Goal: Check status: Check status

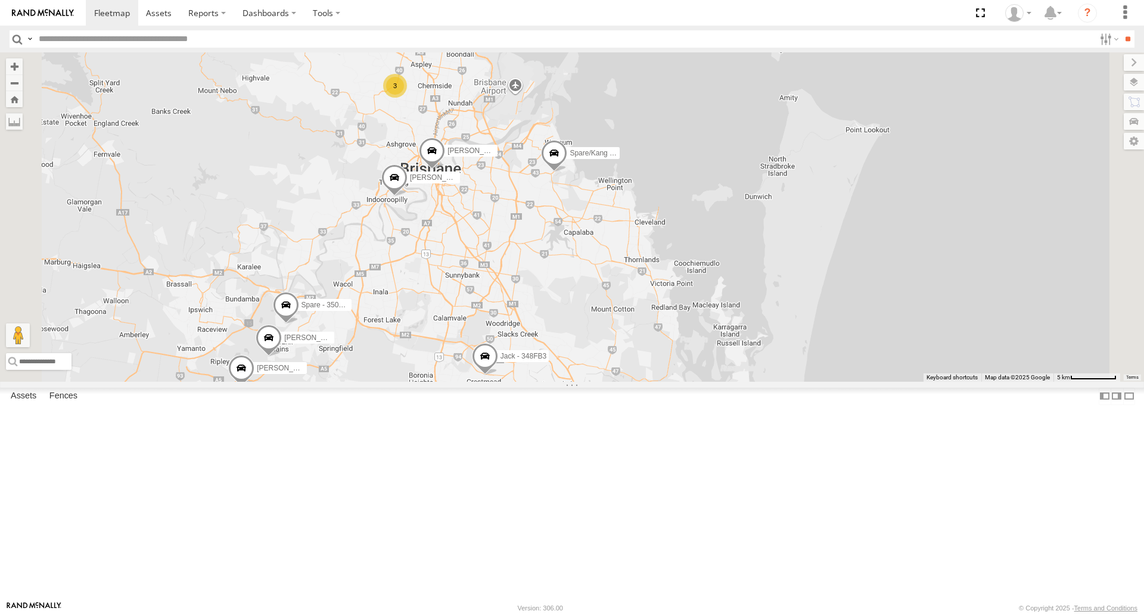
select select "**********"
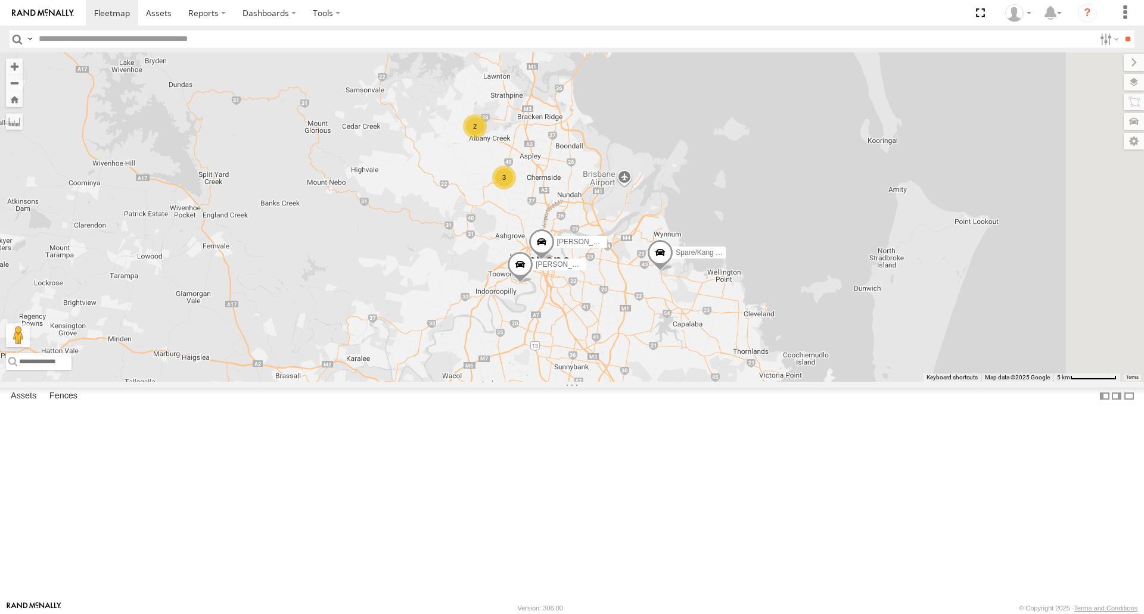
click at [673, 272] on span at bounding box center [660, 255] width 26 height 32
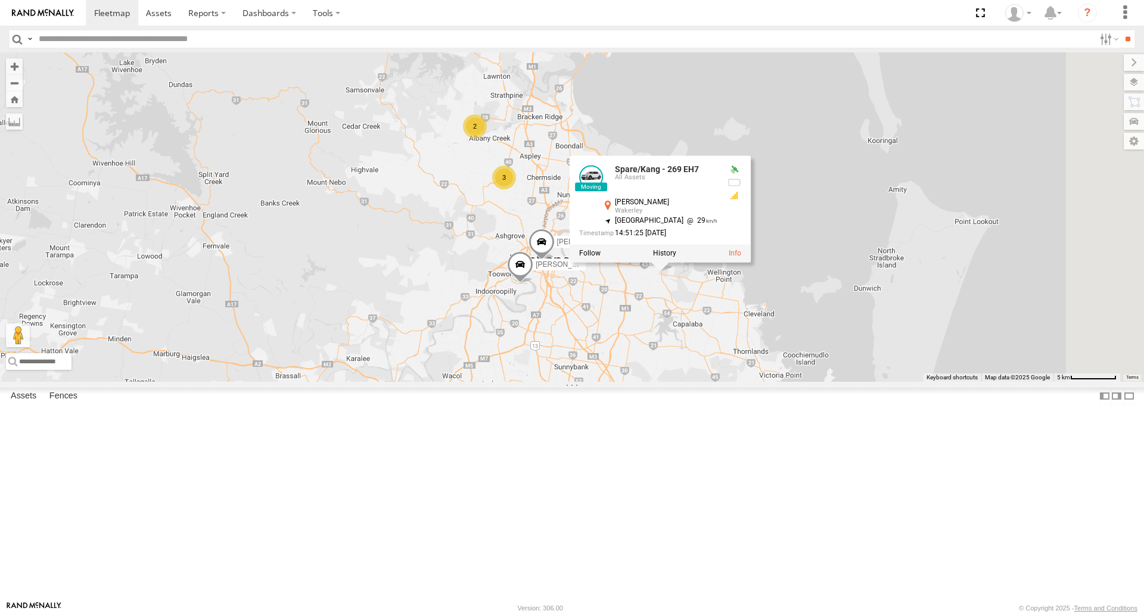
click at [676, 258] on label at bounding box center [664, 254] width 23 height 8
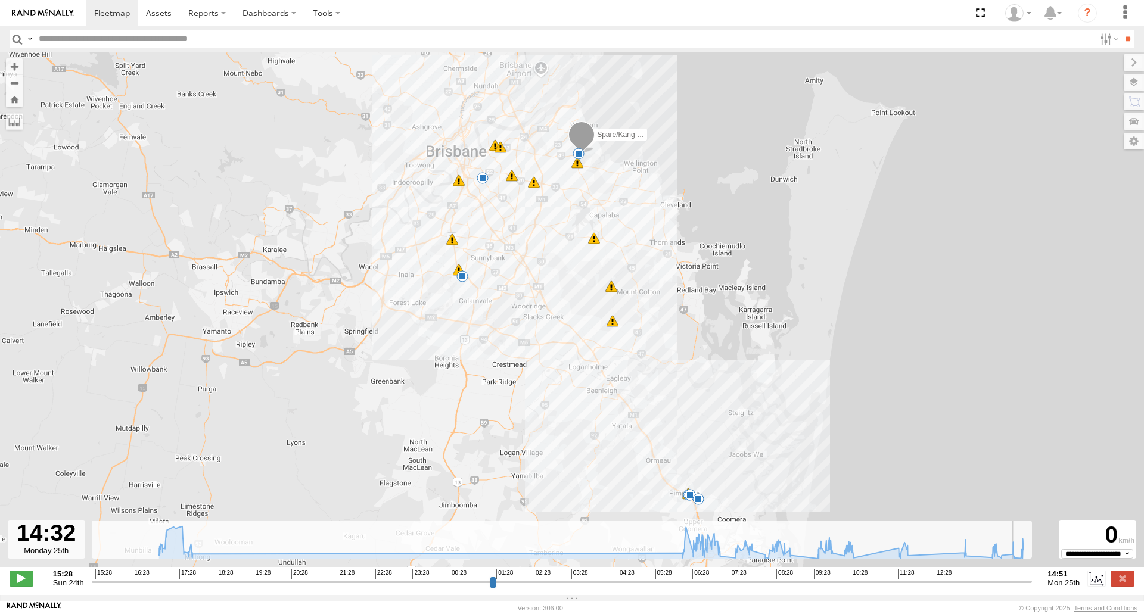
drag, startPoint x: 1001, startPoint y: 584, endPoint x: 1013, endPoint y: 578, distance: 13.6
click at [1016, 583] on input "range" at bounding box center [562, 581] width 941 height 11
click at [579, 152] on div "6" at bounding box center [579, 154] width 12 height 12
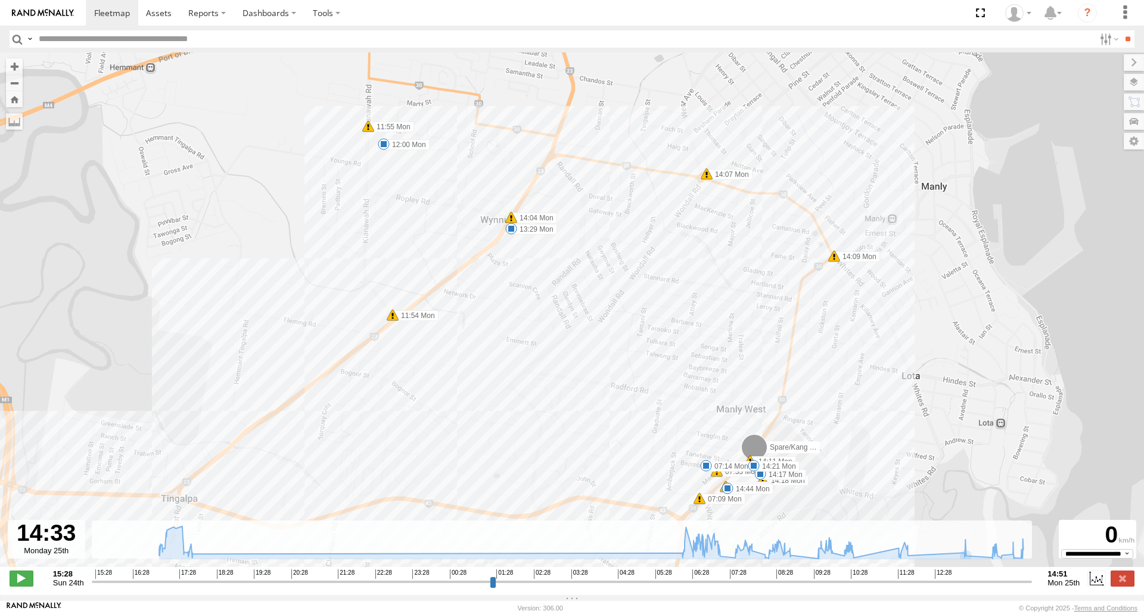
drag, startPoint x: 721, startPoint y: 339, endPoint x: 708, endPoint y: 287, distance: 54.0
click at [708, 287] on div "Spare/[PERSON_NAME] - 269 EH7 17:39 Sun 17:44 Sun 17:52 Sun 06:36 Mon 06:40 Mon…" at bounding box center [572, 315] width 1144 height 527
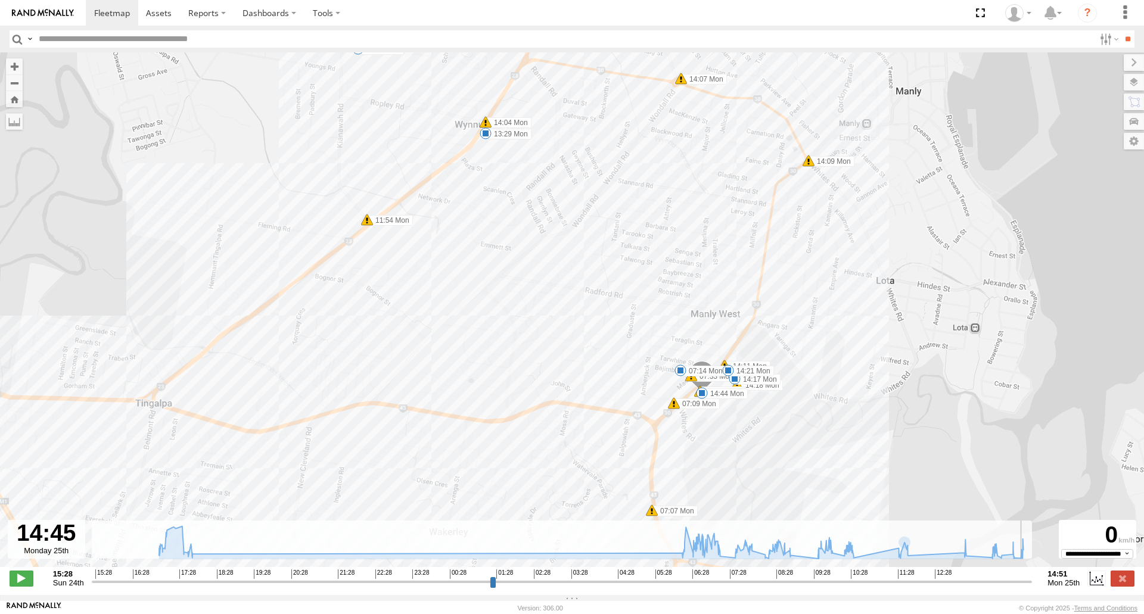
drag, startPoint x: 1018, startPoint y: 586, endPoint x: 1024, endPoint y: 590, distance: 7.5
click at [1024, 587] on input "range" at bounding box center [562, 581] width 941 height 11
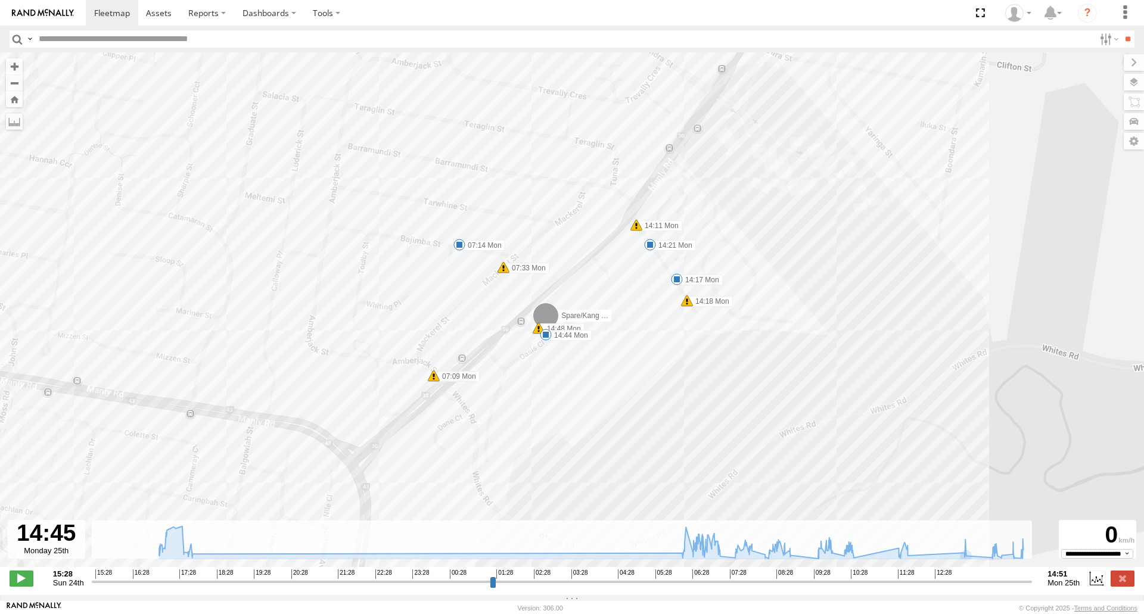
click at [542, 340] on span at bounding box center [546, 335] width 12 height 12
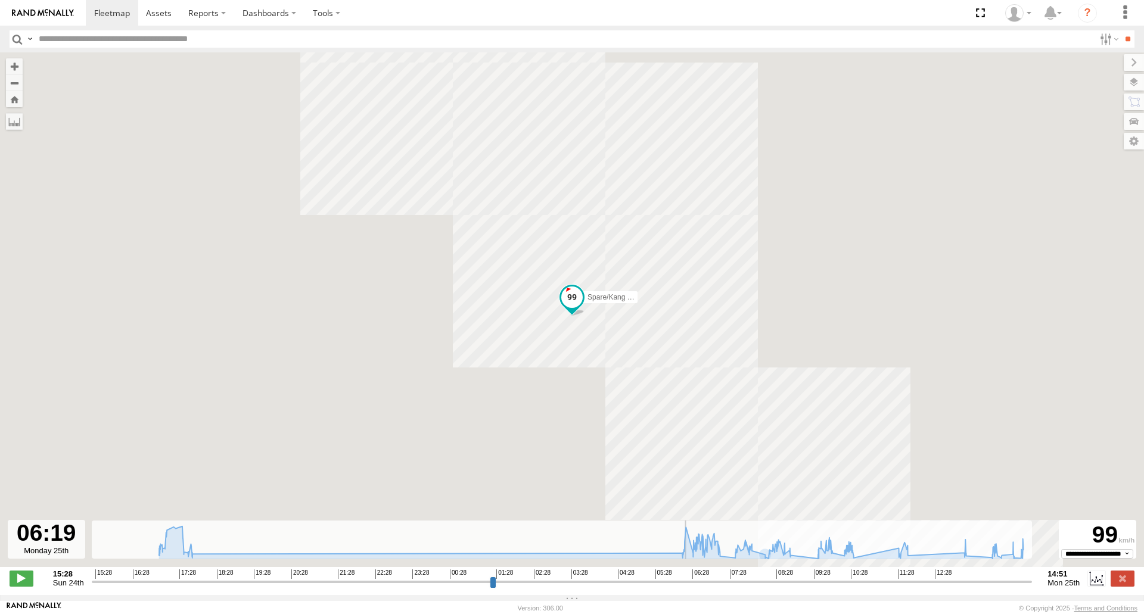
click at [687, 587] on input "range" at bounding box center [562, 581] width 941 height 11
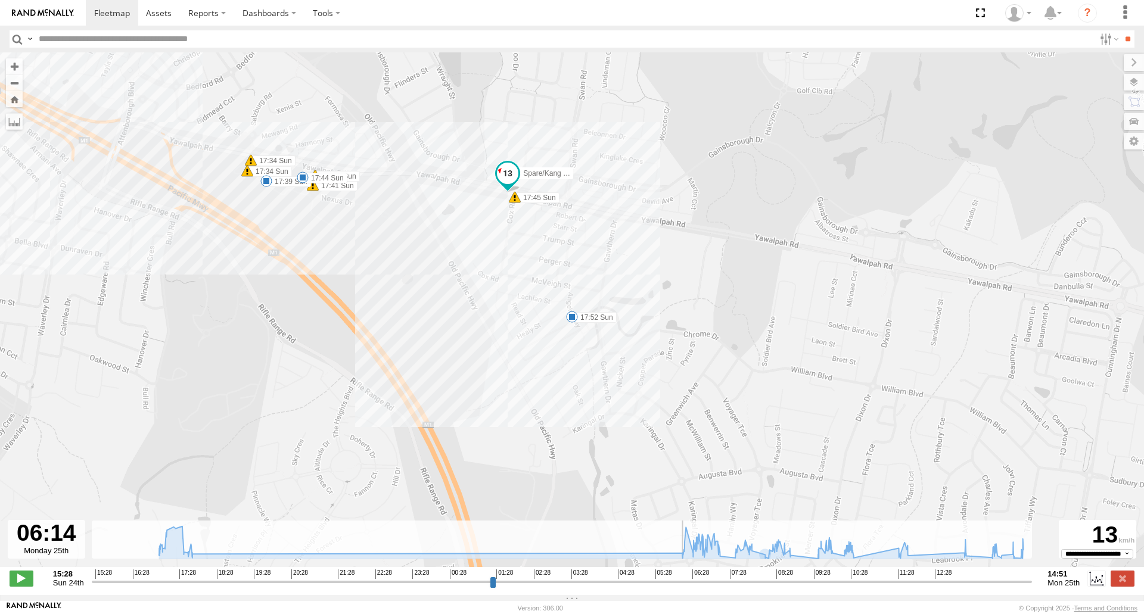
click at [684, 585] on input "range" at bounding box center [562, 581] width 941 height 11
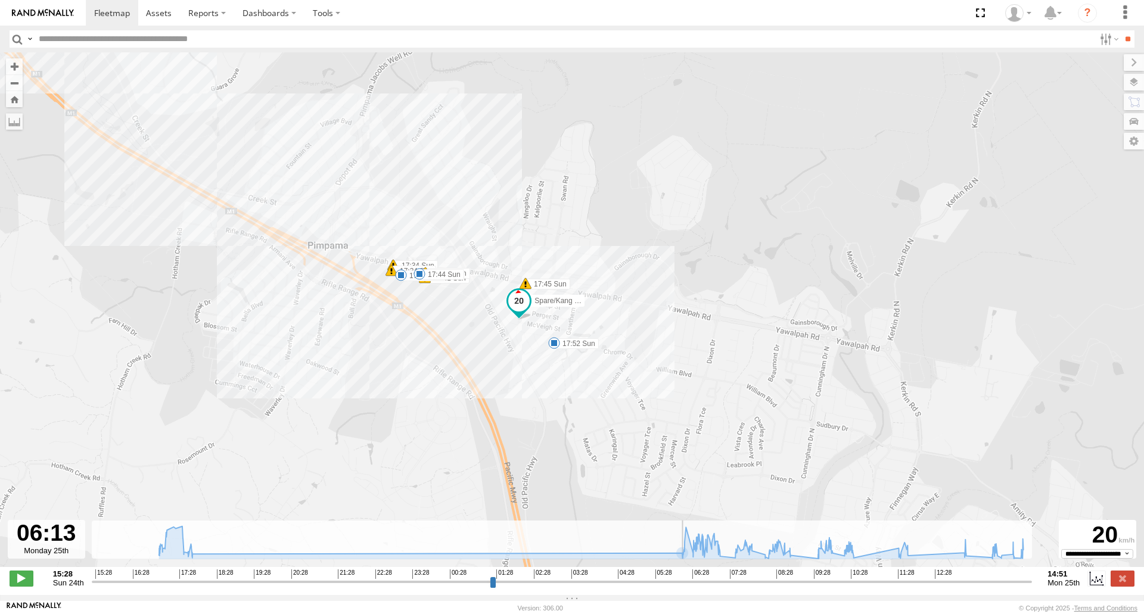
click at [683, 587] on input "range" at bounding box center [562, 581] width 941 height 11
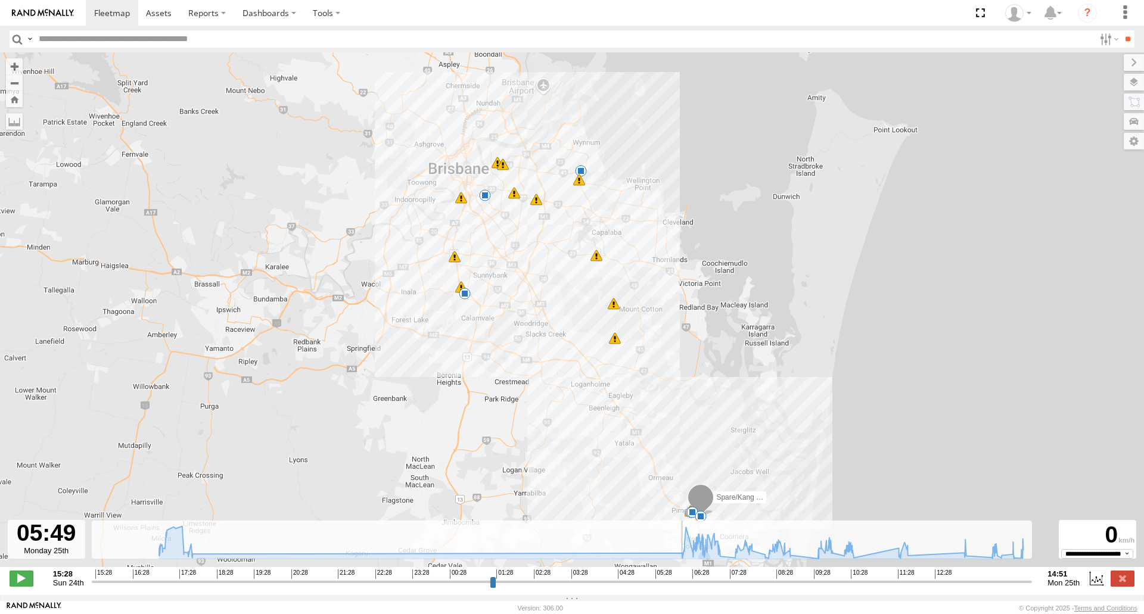
drag, startPoint x: 683, startPoint y: 590, endPoint x: 664, endPoint y: 556, distance: 39.2
click at [664, 576] on input "range" at bounding box center [562, 581] width 941 height 11
click at [670, 584] on input "range" at bounding box center [562, 581] width 941 height 11
drag, startPoint x: 670, startPoint y: 589, endPoint x: 680, endPoint y: 589, distance: 10.1
click at [680, 587] on input "range" at bounding box center [562, 581] width 941 height 11
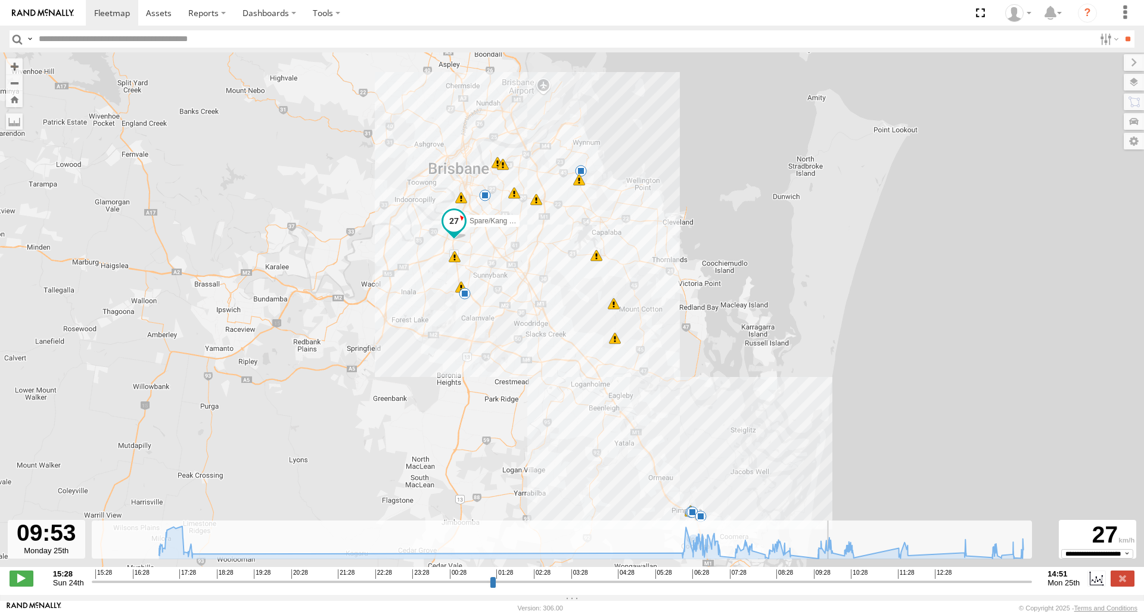
drag, startPoint x: 680, startPoint y: 589, endPoint x: 831, endPoint y: 575, distance: 152.0
click at [831, 576] on input "range" at bounding box center [562, 581] width 941 height 11
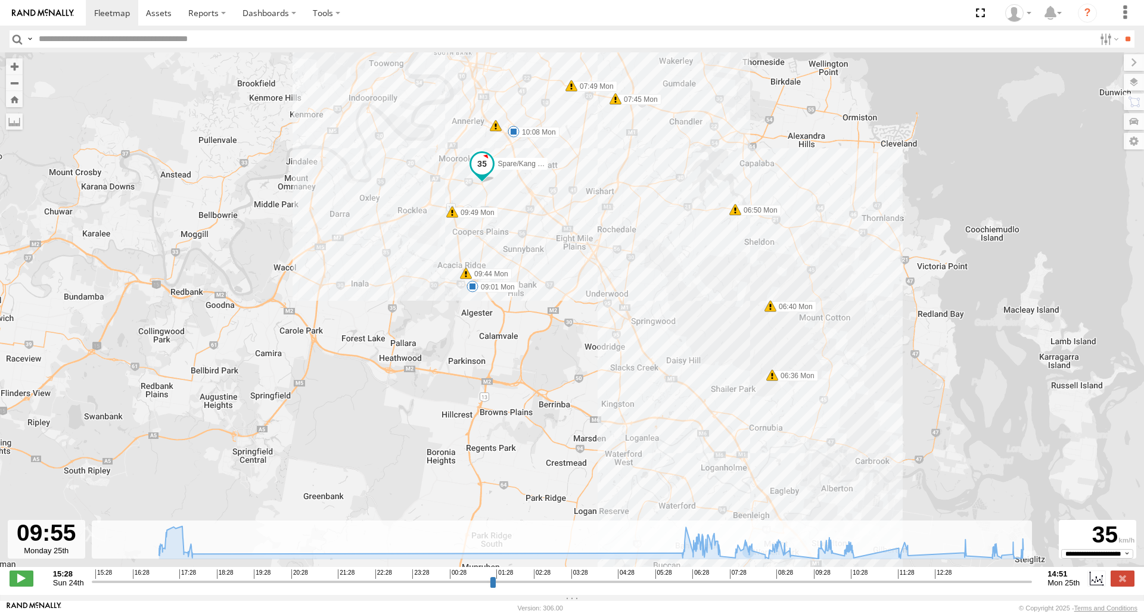
drag, startPoint x: 500, startPoint y: 237, endPoint x: 536, endPoint y: 320, distance: 90.0
click at [536, 320] on div "Spare/[PERSON_NAME] - 269 EH7 17:39 Sun 17:44 Sun 17:52 Sun 06:36 Mon 06:40 Mon…" at bounding box center [572, 315] width 1144 height 527
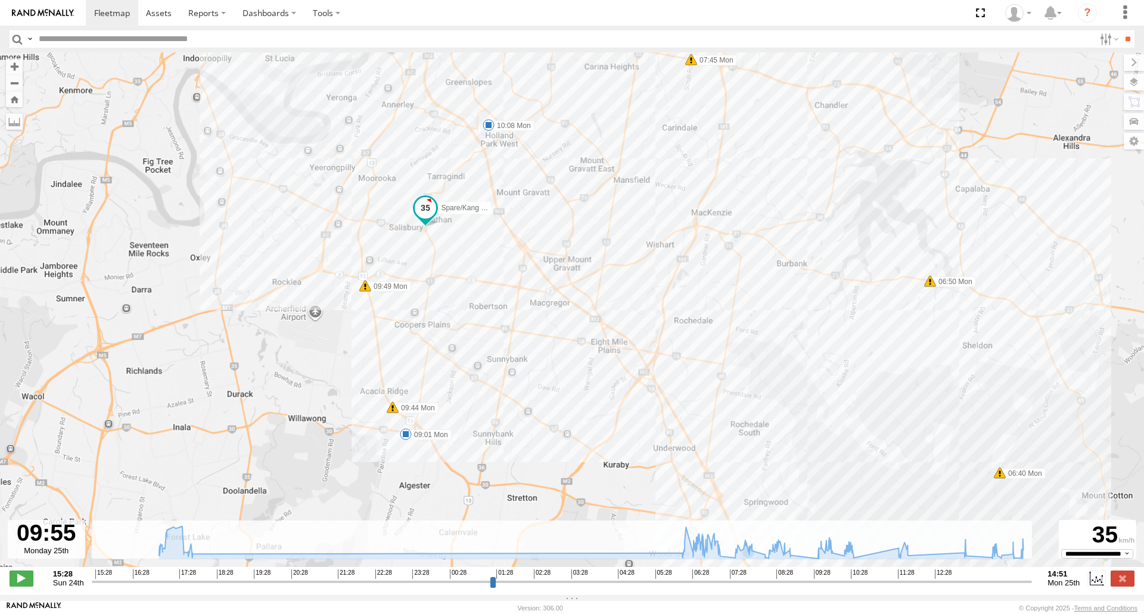
drag, startPoint x: 551, startPoint y: 161, endPoint x: 562, endPoint y: 191, distance: 31.9
click at [562, 191] on div "Spare/[PERSON_NAME] - 269 EH7 17:39 Sun 17:44 Sun 17:52 Sun 06:36 Mon 06:40 Mon…" at bounding box center [572, 315] width 1144 height 527
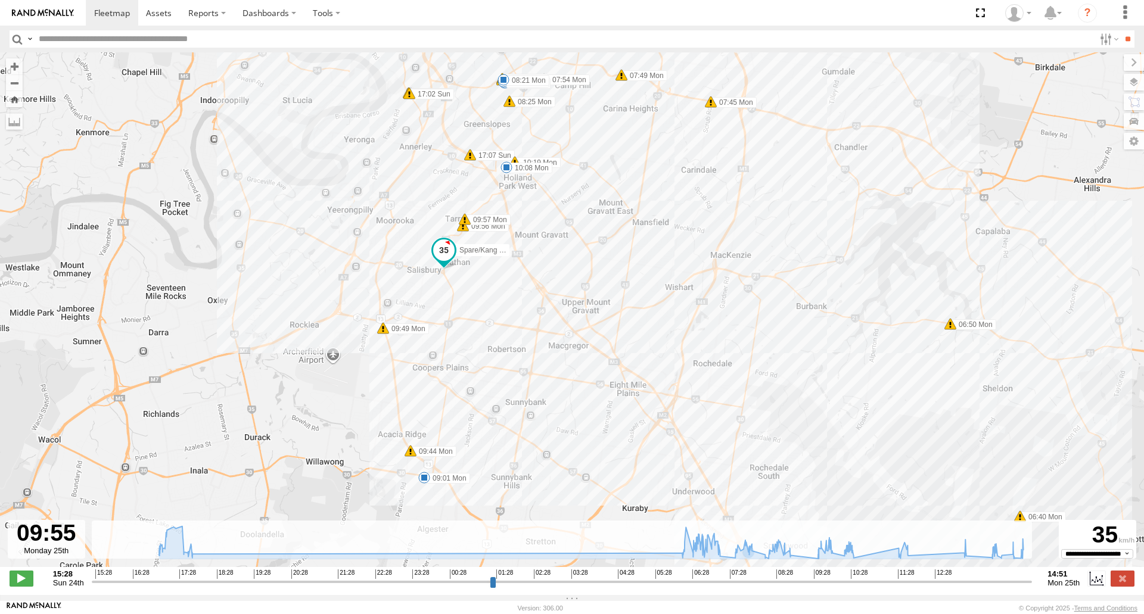
click at [512, 169] on span at bounding box center [506, 167] width 12 height 12
click at [558, 219] on div "Spare/[PERSON_NAME] - 269 EH7 17:39 Sun 17:44 Sun 17:52 Sun 06:36 Mon 06:40 Mon…" at bounding box center [572, 315] width 1144 height 527
click at [504, 82] on span at bounding box center [503, 80] width 12 height 12
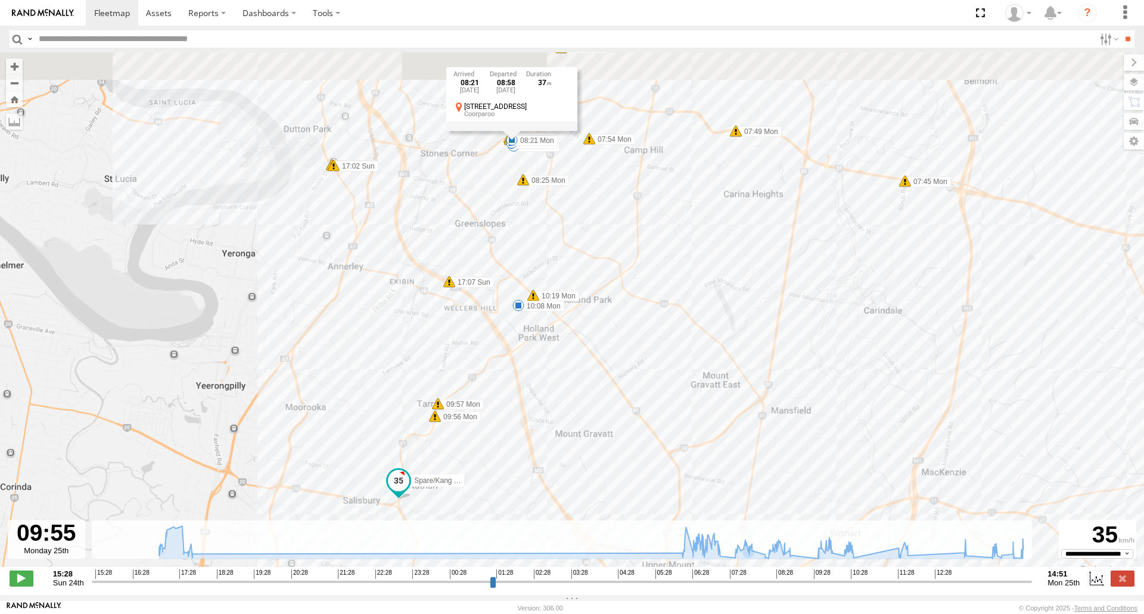
drag, startPoint x: 502, startPoint y: 164, endPoint x: 507, endPoint y: 197, distance: 32.5
click at [507, 197] on div "Spare/[PERSON_NAME] - 269 EH7 17:39 Sun 17:44 Sun 17:52 Sun 06:36 Mon 06:40 Mon…" at bounding box center [572, 315] width 1144 height 527
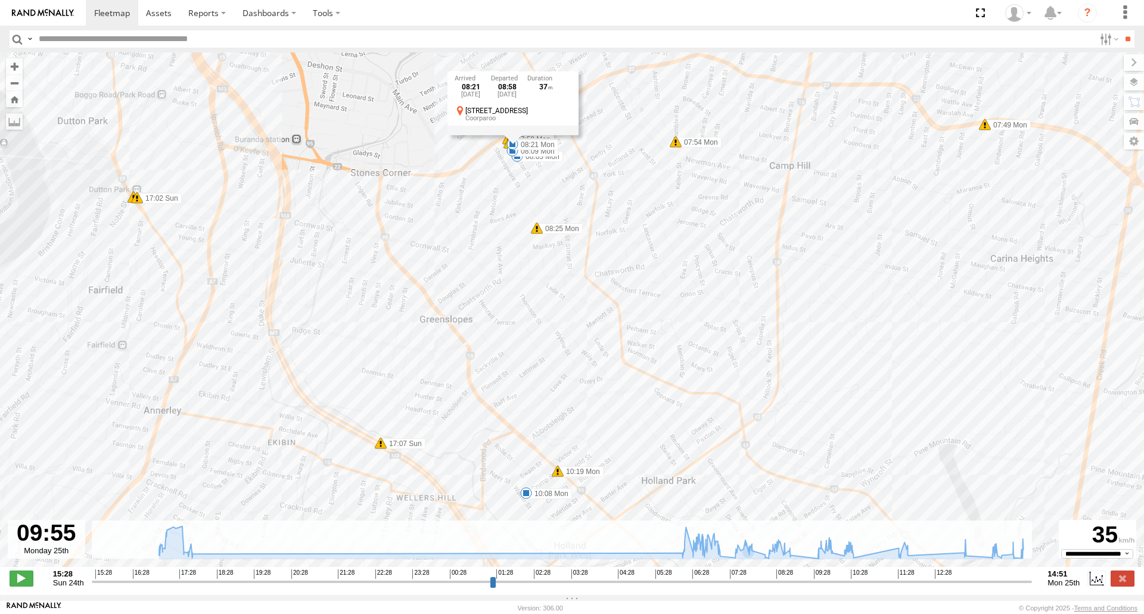
click at [517, 162] on span at bounding box center [517, 156] width 12 height 12
click at [512, 147] on div "08:03 [DATE] 08:12 [DATE] 8 26 Wellington [GEOGRAPHIC_DATA]" at bounding box center [517, 115] width 131 height 64
click at [507, 157] on span at bounding box center [512, 151] width 12 height 12
click at [604, 206] on div "Spare/[PERSON_NAME] - 269 EH7 17:39 Sun 17:44 Sun 17:52 Sun 06:36 Mon 06:40 Mon…" at bounding box center [572, 315] width 1144 height 527
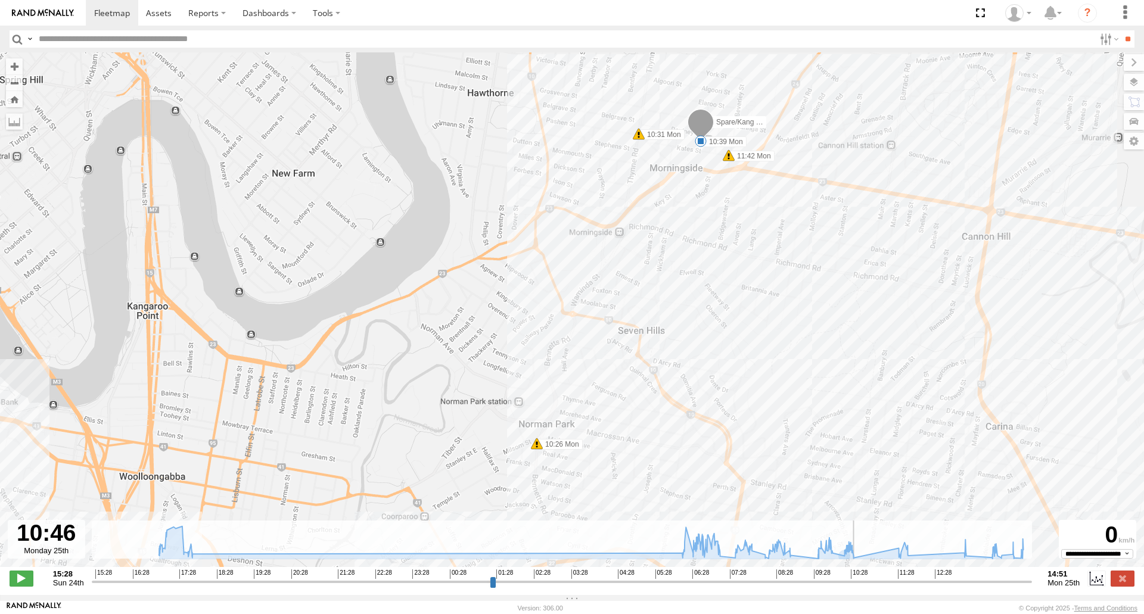
drag, startPoint x: 832, startPoint y: 586, endPoint x: 865, endPoint y: 585, distance: 32.8
click at [865, 585] on input "range" at bounding box center [562, 581] width 941 height 11
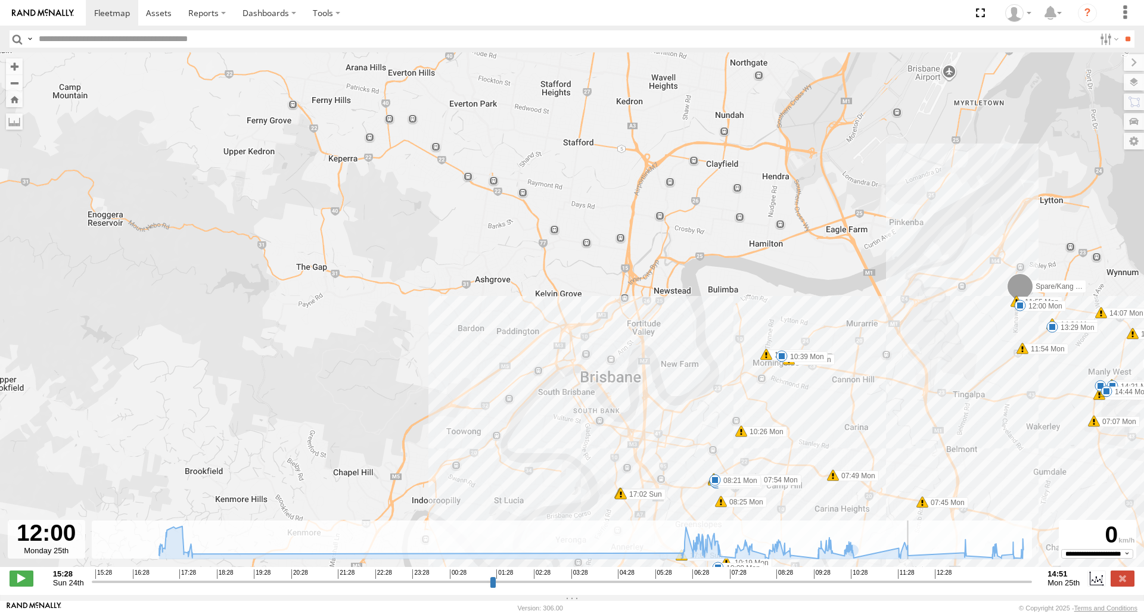
drag, startPoint x: 870, startPoint y: 590, endPoint x: 914, endPoint y: 583, distance: 44.6
click at [914, 583] on input "range" at bounding box center [562, 581] width 941 height 11
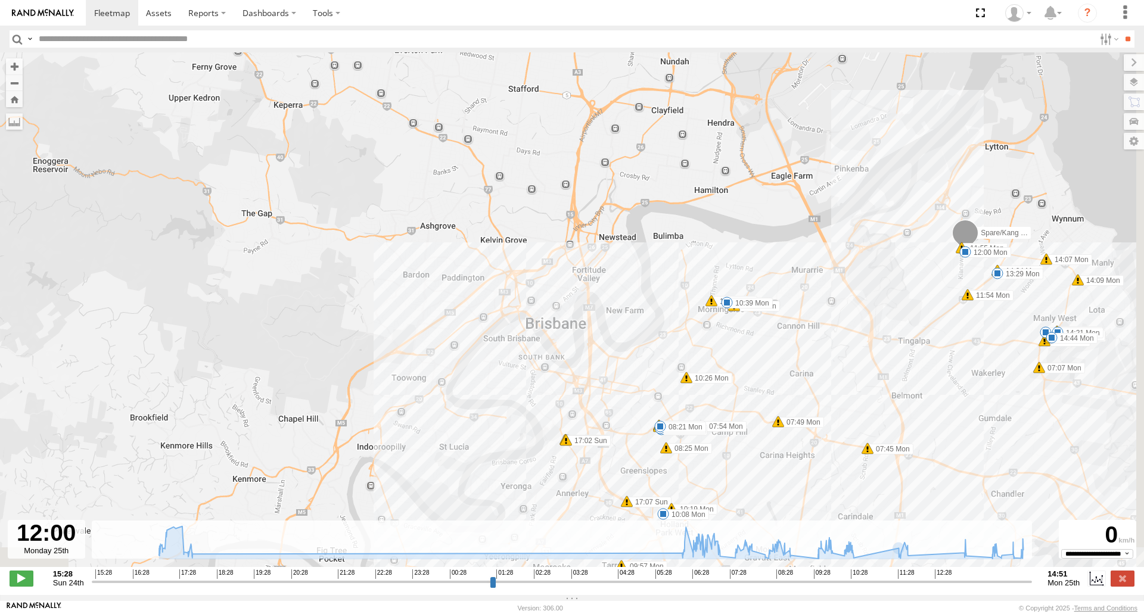
drag, startPoint x: 828, startPoint y: 407, endPoint x: 729, endPoint y: 355, distance: 111.4
click at [729, 355] on div "Spare/[PERSON_NAME] - 269 EH7 17:39 Sun 17:44 Sun 17:52 Sun 06:36 Mon 06:40 Mon…" at bounding box center [572, 315] width 1144 height 527
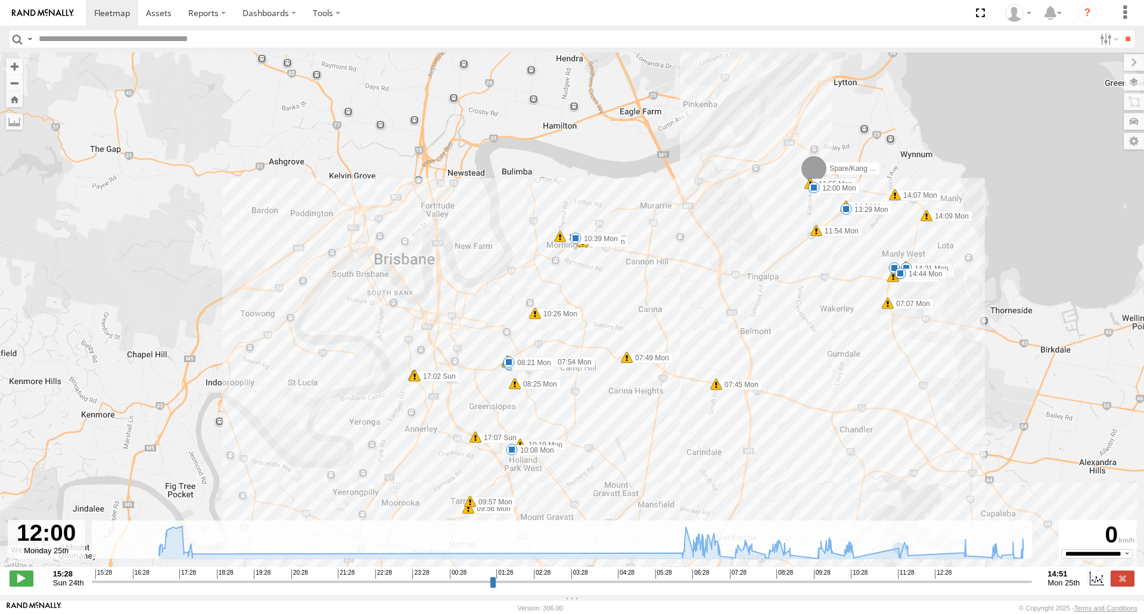
click at [814, 192] on span at bounding box center [814, 188] width 12 height 12
click at [577, 243] on span at bounding box center [576, 238] width 12 height 12
click at [510, 363] on span at bounding box center [509, 362] width 12 height 12
click at [573, 238] on span at bounding box center [576, 238] width 12 height 12
click at [1124, 583] on label at bounding box center [1122, 578] width 24 height 15
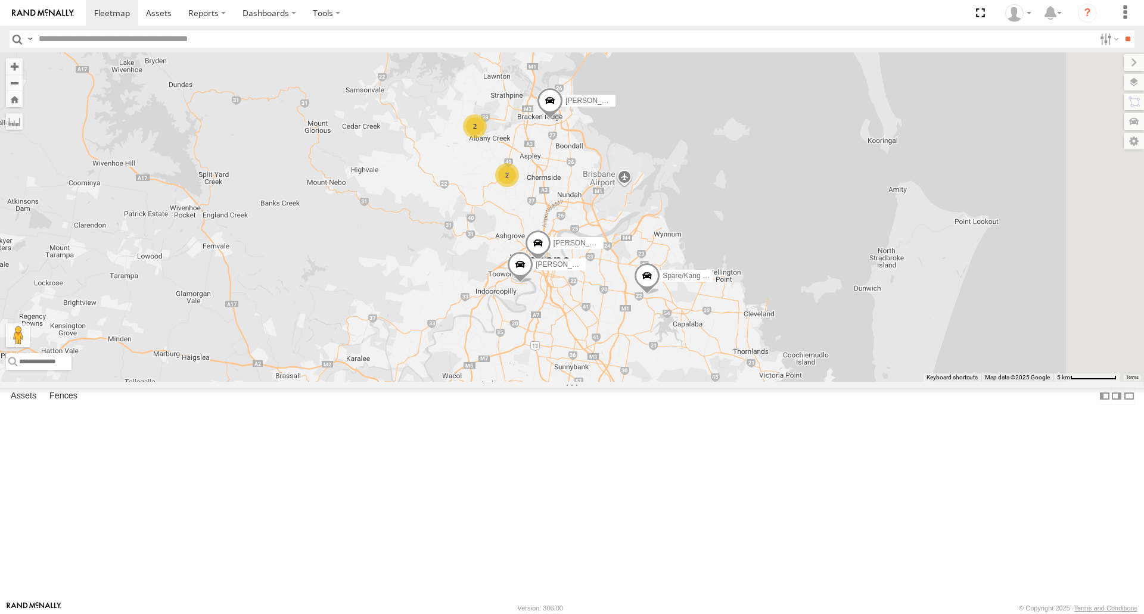
click at [0, 0] on span at bounding box center [0, 0] width 0 height 0
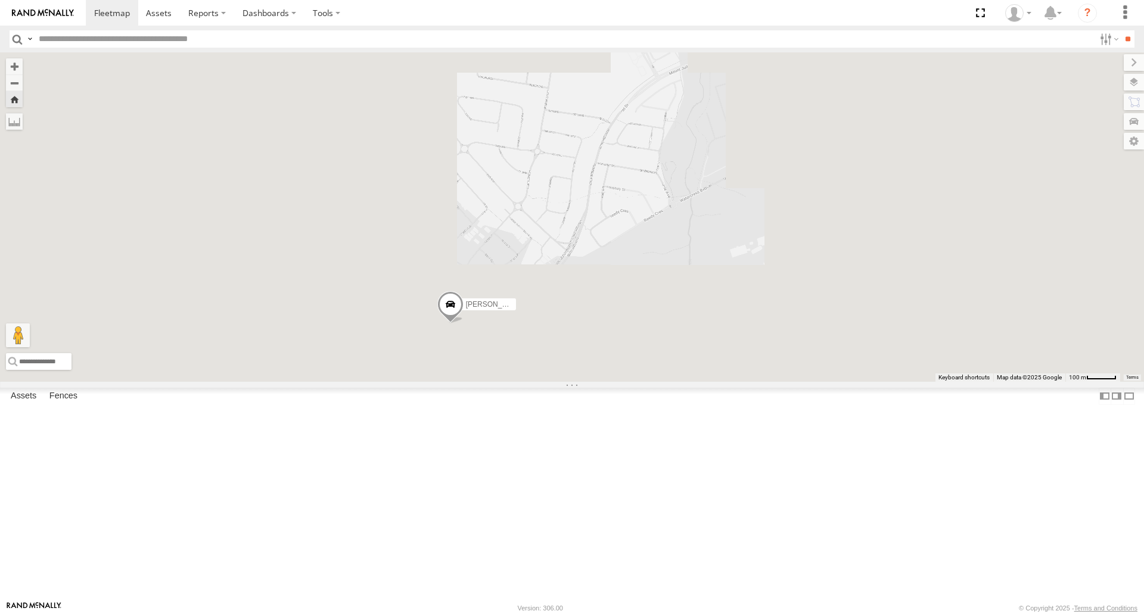
drag, startPoint x: 590, startPoint y: 392, endPoint x: 717, endPoint y: 304, distance: 154.7
click at [717, 304] on div "[PERSON_NAME] B - Corolla Hatch" at bounding box center [572, 216] width 1144 height 329
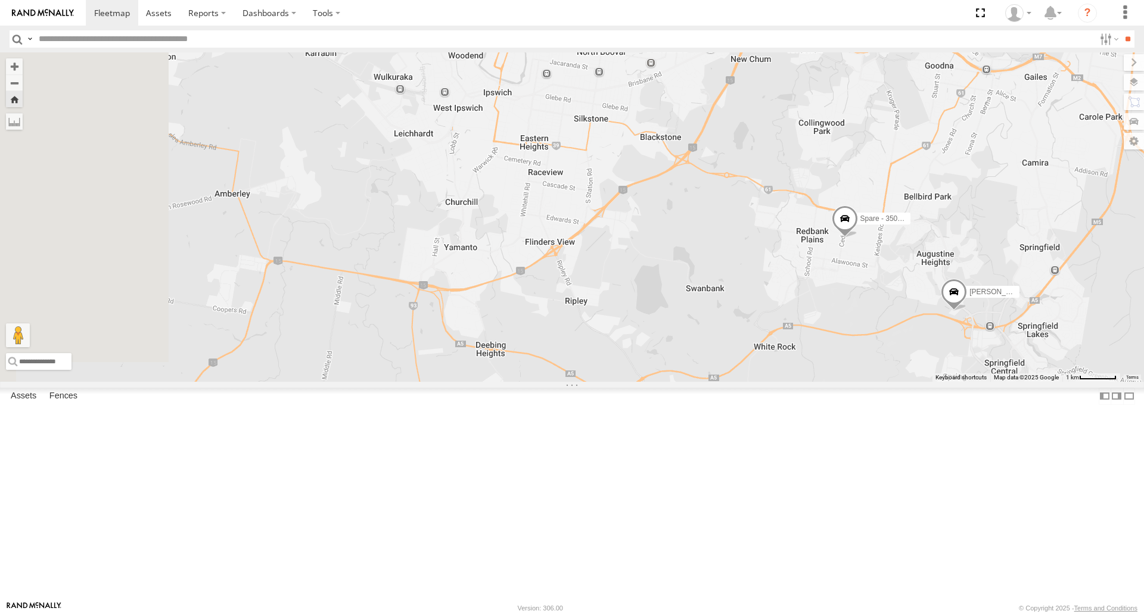
drag, startPoint x: 602, startPoint y: 222, endPoint x: 817, endPoint y: 329, distance: 240.1
click at [817, 329] on div "Spare - 350FB3 [PERSON_NAME] 019IP4 - Hilux" at bounding box center [572, 216] width 1144 height 329
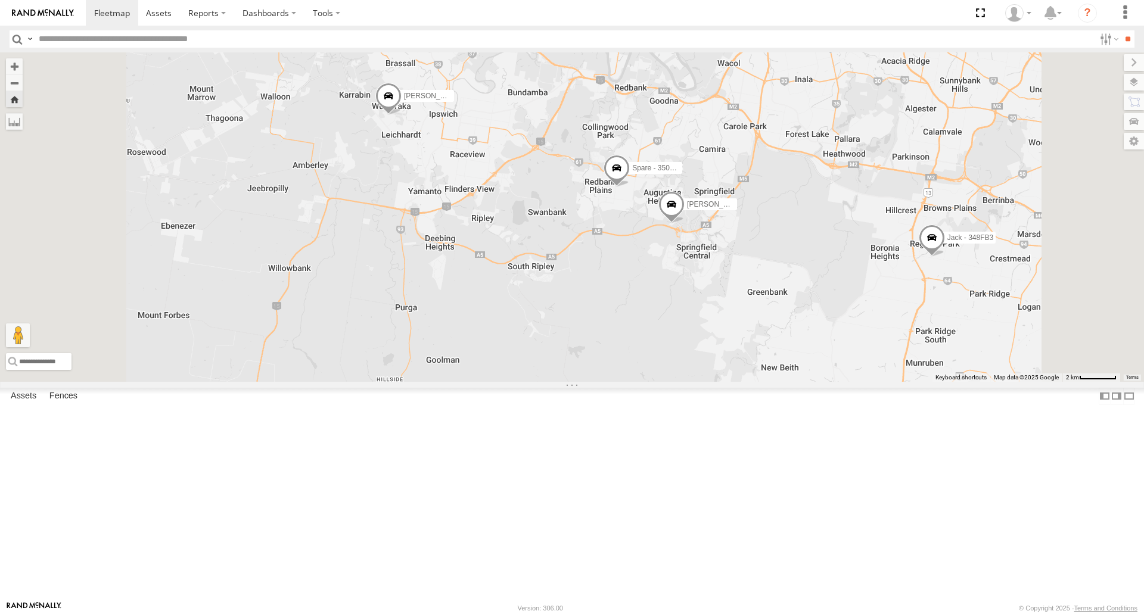
click at [402, 115] on span at bounding box center [388, 99] width 26 height 32
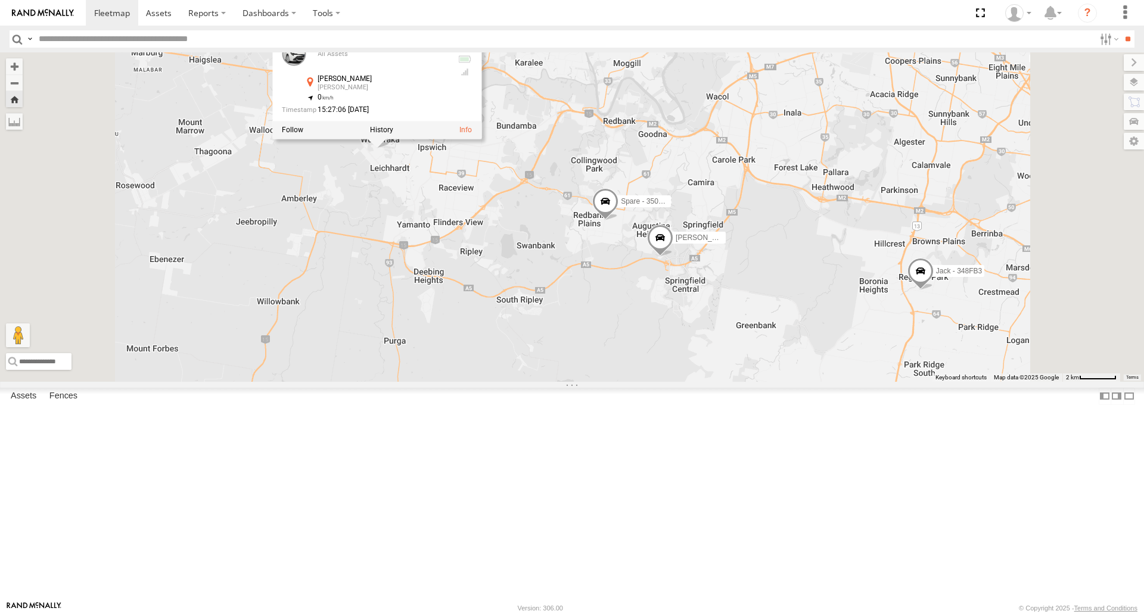
drag, startPoint x: 542, startPoint y: 275, endPoint x: 530, endPoint y: 313, distance: 39.9
click at [530, 313] on div "[PERSON_NAME] B - Corolla [PERSON_NAME] - 348FB3 Spare - 350FB3 [PERSON_NAME] 0…" at bounding box center [572, 216] width 1144 height 329
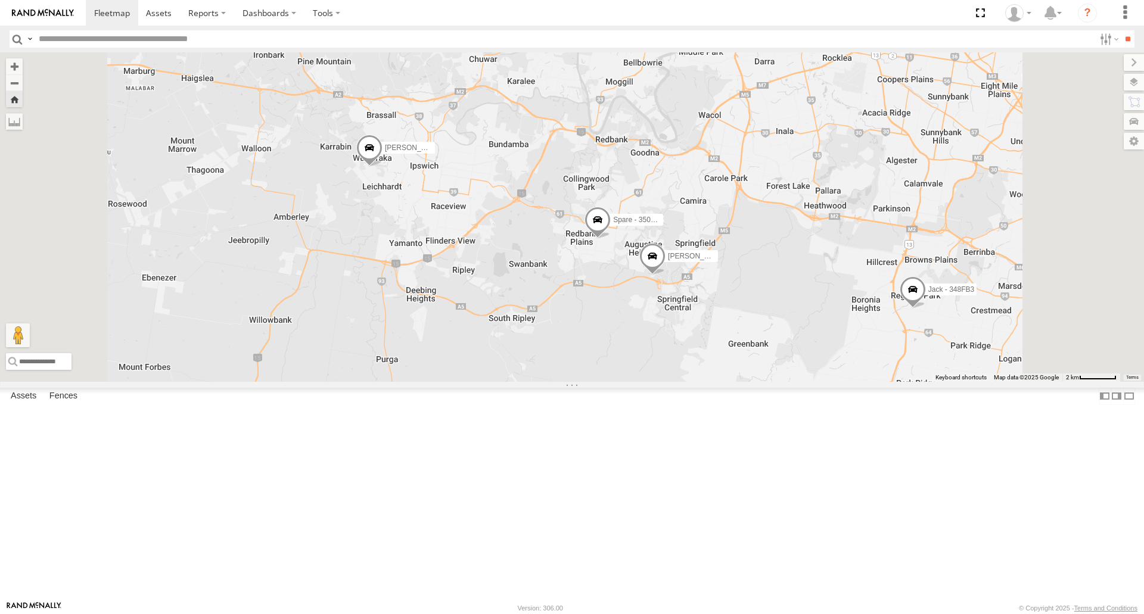
click at [382, 167] on span at bounding box center [369, 151] width 26 height 32
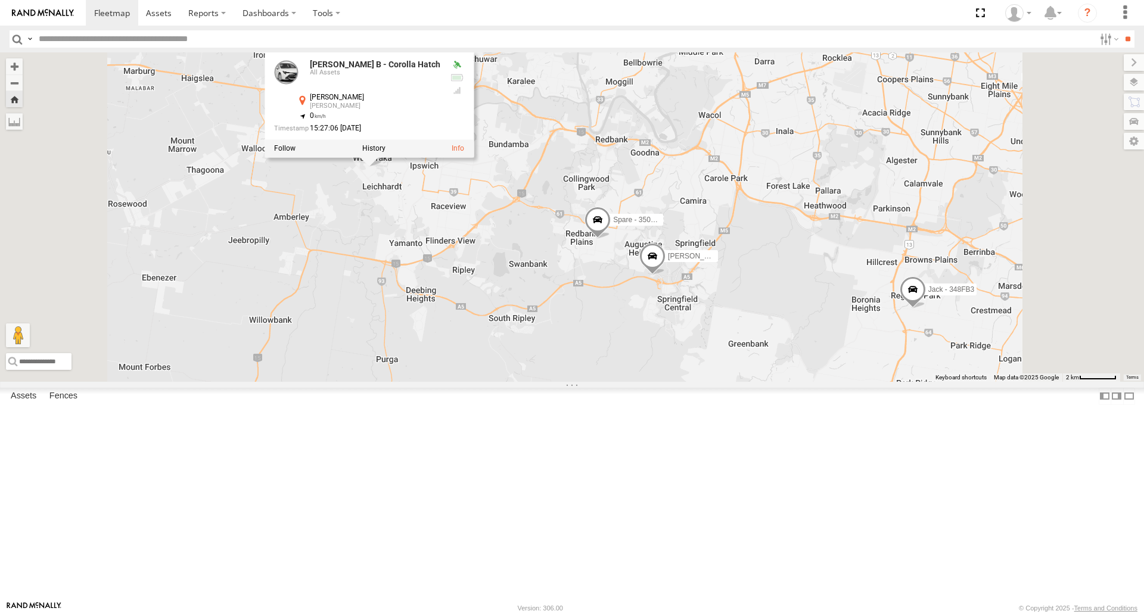
click at [474, 158] on div at bounding box center [369, 149] width 209 height 18
click at [385, 153] on label at bounding box center [373, 149] width 23 height 8
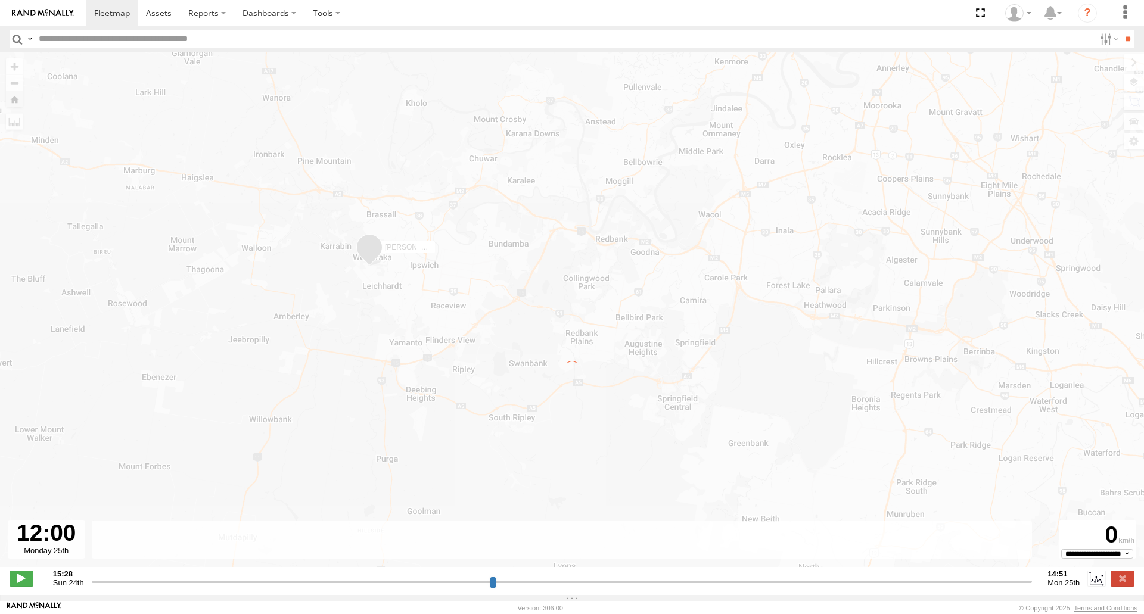
type input "**********"
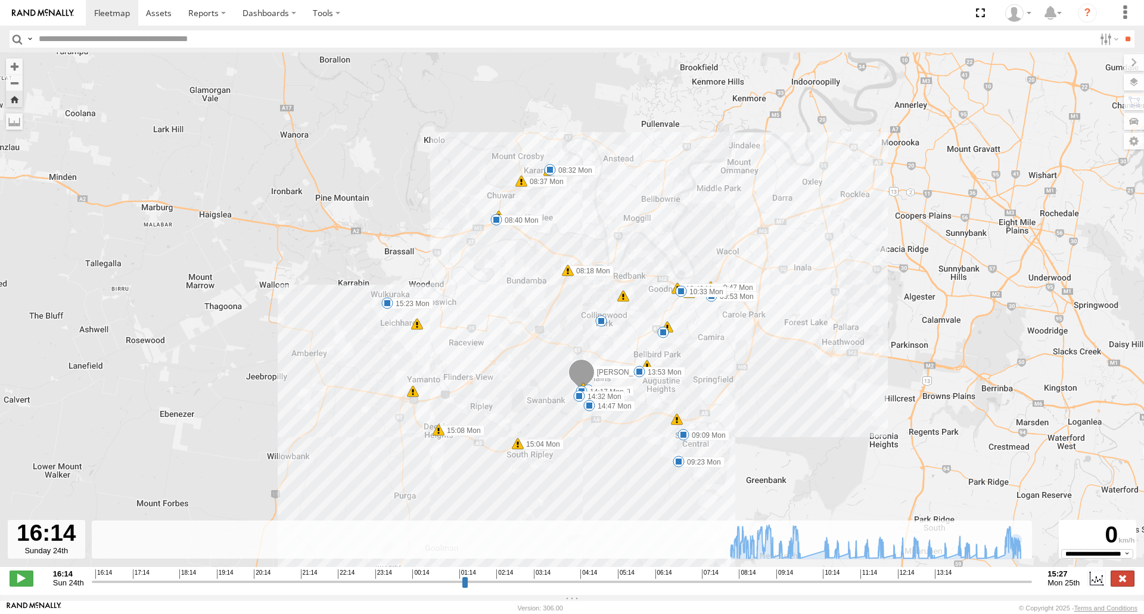
click at [1121, 580] on label at bounding box center [1122, 578] width 24 height 15
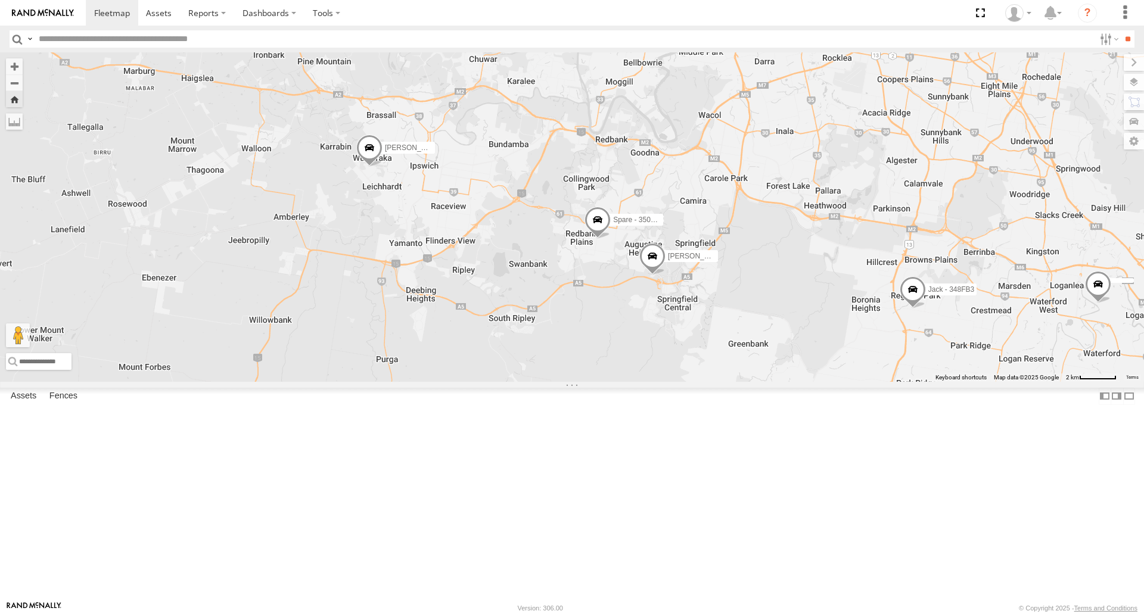
click at [382, 167] on span at bounding box center [369, 151] width 26 height 32
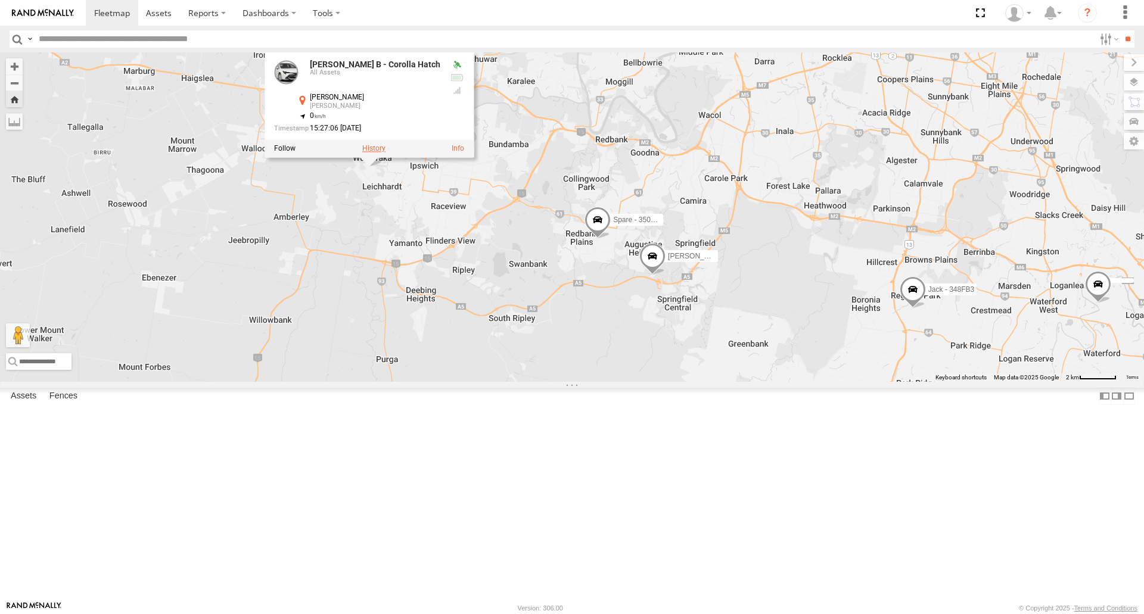
click at [385, 153] on label at bounding box center [373, 149] width 23 height 8
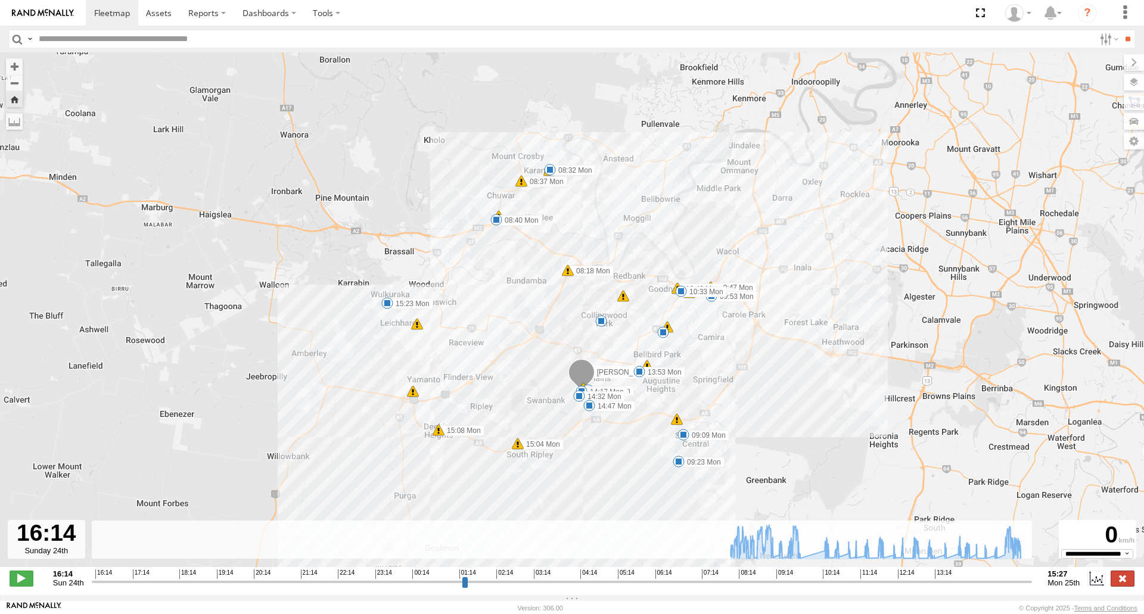
click at [1121, 583] on label at bounding box center [1122, 578] width 24 height 15
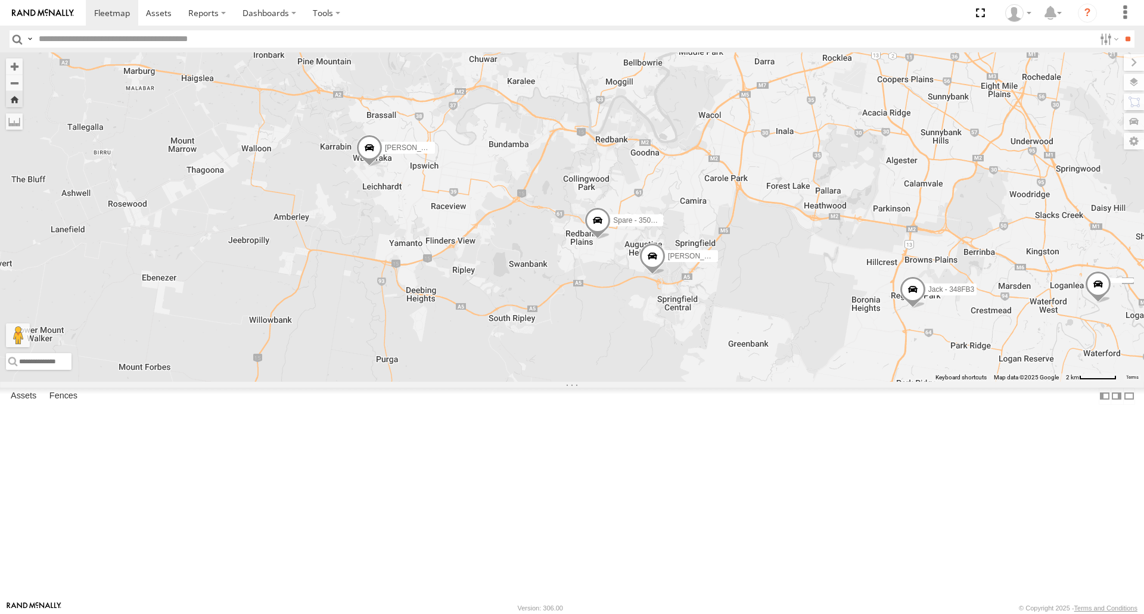
click at [382, 167] on span at bounding box center [369, 151] width 26 height 32
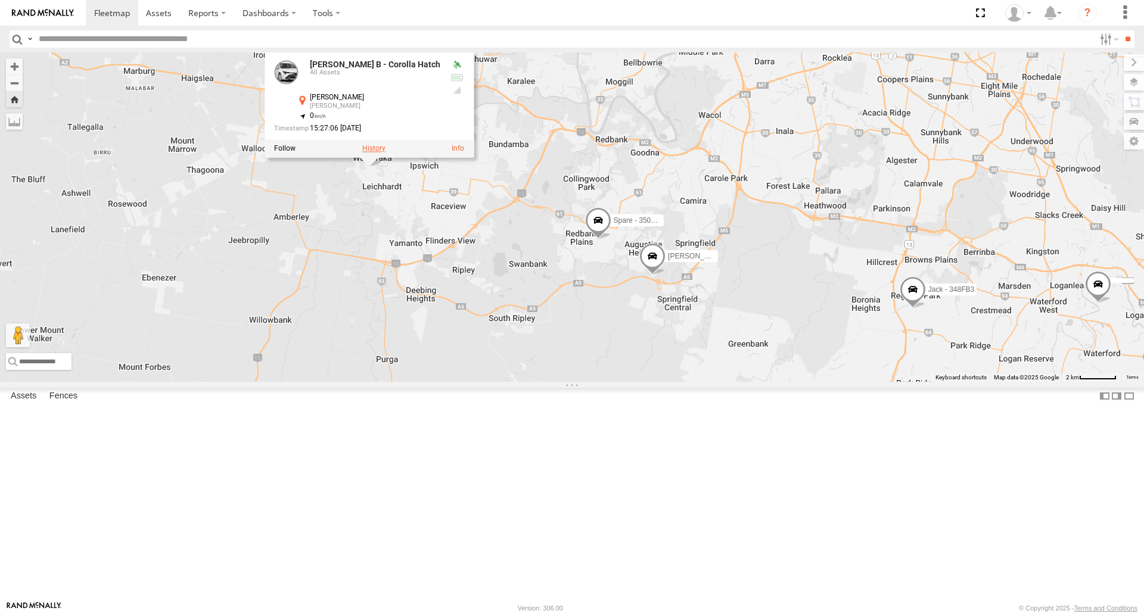
click at [385, 153] on label at bounding box center [373, 149] width 23 height 8
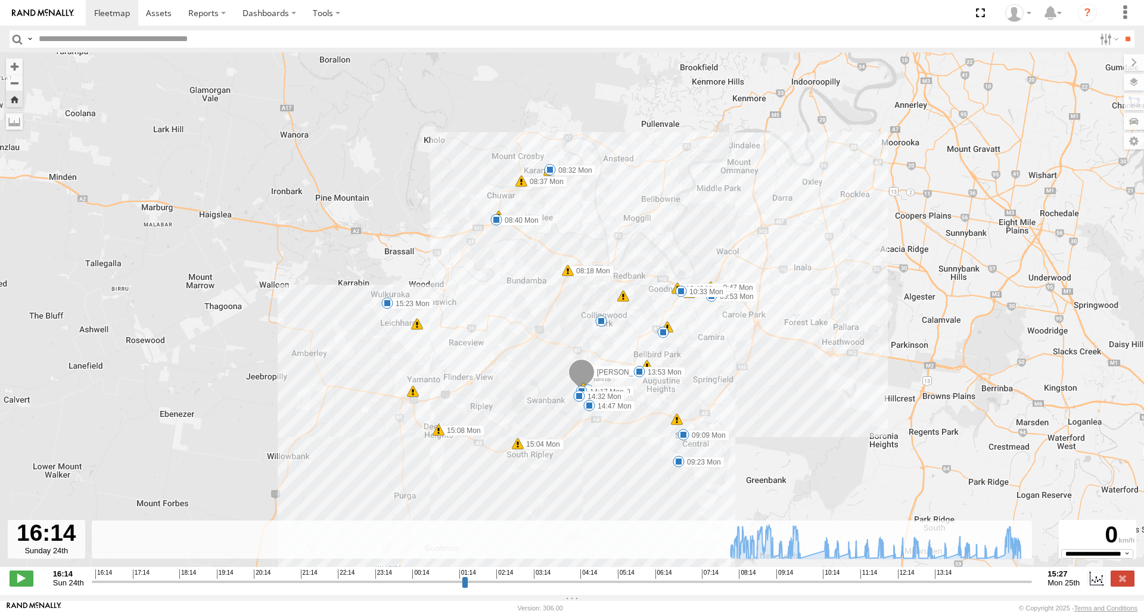
click at [391, 307] on span at bounding box center [387, 303] width 12 height 12
click at [586, 412] on span at bounding box center [589, 406] width 12 height 12
click at [456, 327] on div "[PERSON_NAME] B - Corolla Hatch 16 08:18 Mon 5 08:32 Mon 08:34 Mon 08:37 Mon 08…" at bounding box center [572, 315] width 1144 height 527
click at [385, 306] on span at bounding box center [387, 303] width 12 height 12
click at [374, 394] on div "[PERSON_NAME] - Corolla Hatch 16 08:18 Mon 5 08:32 Mon 08:34 Mon 08:37 Mon 08:4…" at bounding box center [572, 315] width 1144 height 527
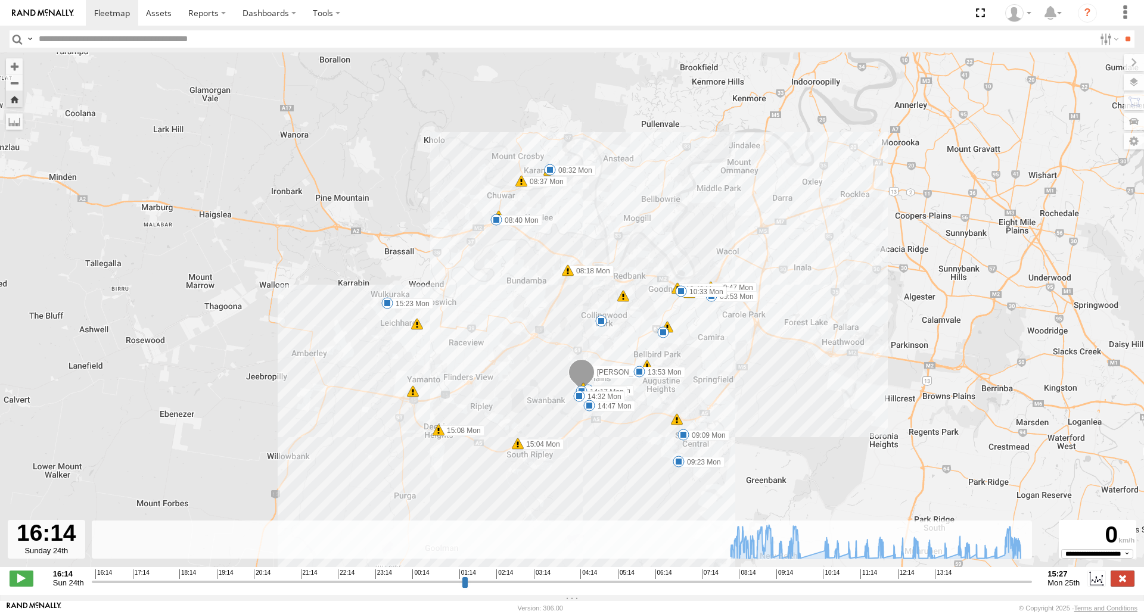
click at [1121, 583] on label at bounding box center [1122, 578] width 24 height 15
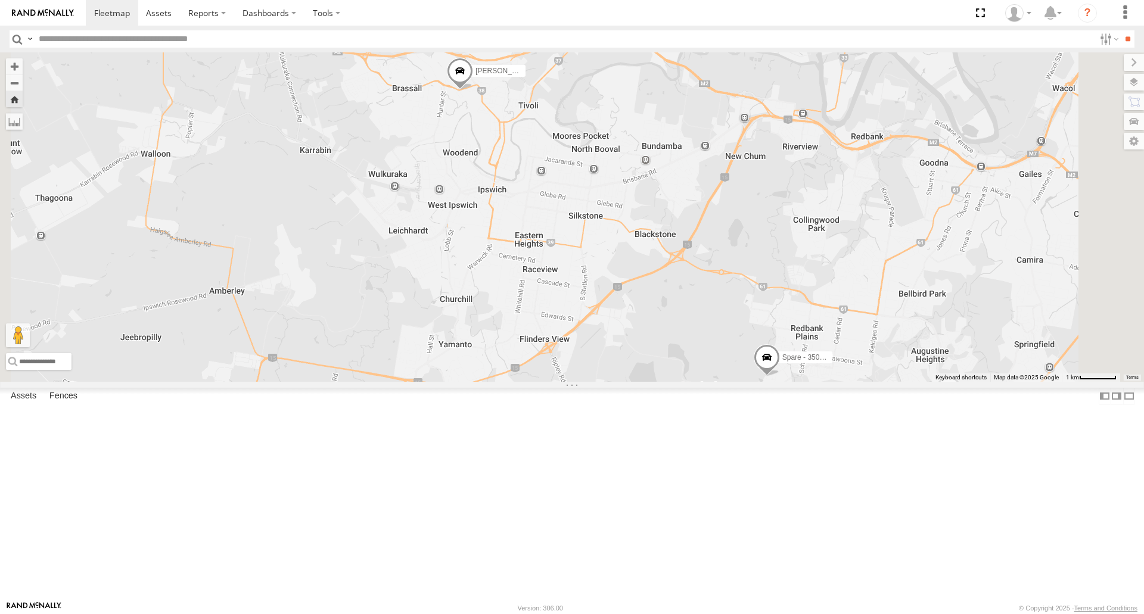
drag, startPoint x: 598, startPoint y: 238, endPoint x: 573, endPoint y: 266, distance: 37.6
click at [573, 266] on div "[PERSON_NAME] B - Corolla Hatch Spare - 350FB3 [PERSON_NAME] 019IP4 - Hilux" at bounding box center [572, 216] width 1144 height 329
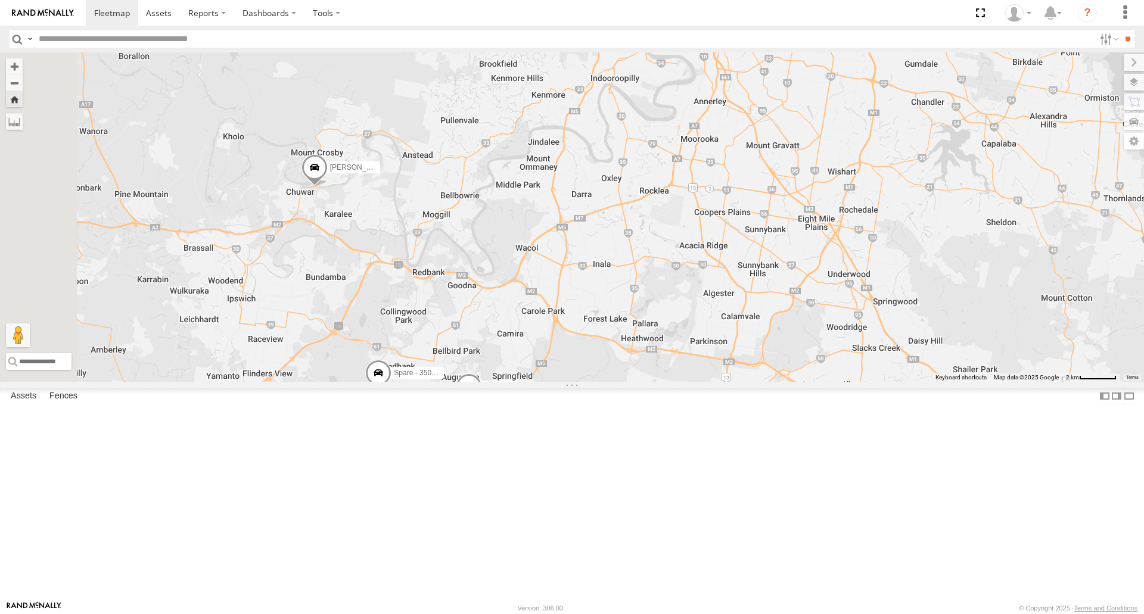
drag, startPoint x: 839, startPoint y: 153, endPoint x: 837, endPoint y: 178, distance: 24.5
click at [837, 178] on div "[PERSON_NAME] B - Corolla [PERSON_NAME] - 348FB3 Spare - 350FB3 [PERSON_NAME] 0…" at bounding box center [572, 216] width 1144 height 329
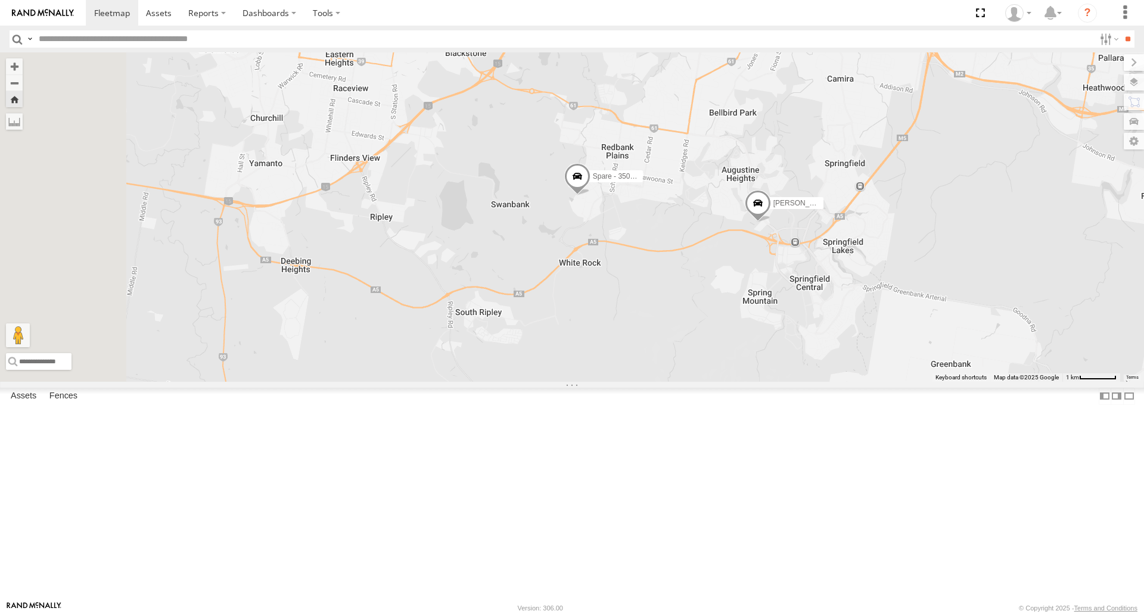
drag, startPoint x: 602, startPoint y: 503, endPoint x: 858, endPoint y: 294, distance: 330.7
click at [858, 294] on div "[PERSON_NAME] B - Corolla [PERSON_NAME] - 348FB3 Spare - 350FB3 [PERSON_NAME] 0…" at bounding box center [572, 216] width 1144 height 329
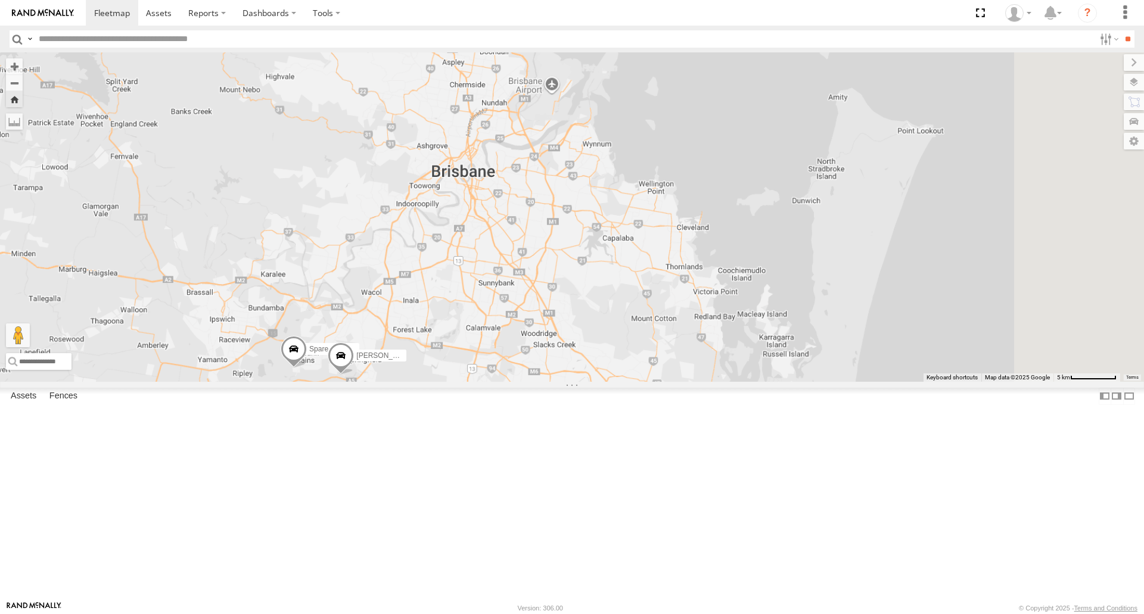
drag, startPoint x: 920, startPoint y: 197, endPoint x: 557, endPoint y: 384, distance: 408.5
click at [557, 381] on div "Spare - 350FB3 [PERSON_NAME] 019IP4 - Hilux" at bounding box center [572, 216] width 1144 height 329
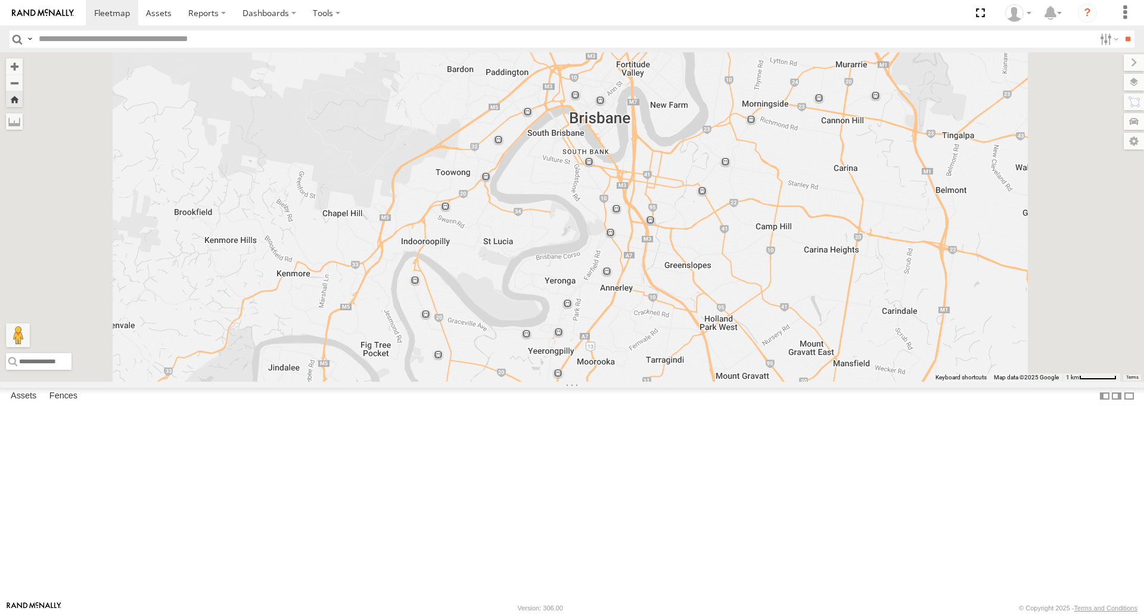
drag, startPoint x: 660, startPoint y: 258, endPoint x: 669, endPoint y: 341, distance: 83.9
click at [669, 341] on div "Spare - 350FB3 [PERSON_NAME] 019IP4 - Hilux [PERSON_NAME] - 571IW2 [PERSON_NAME…" at bounding box center [572, 216] width 1144 height 329
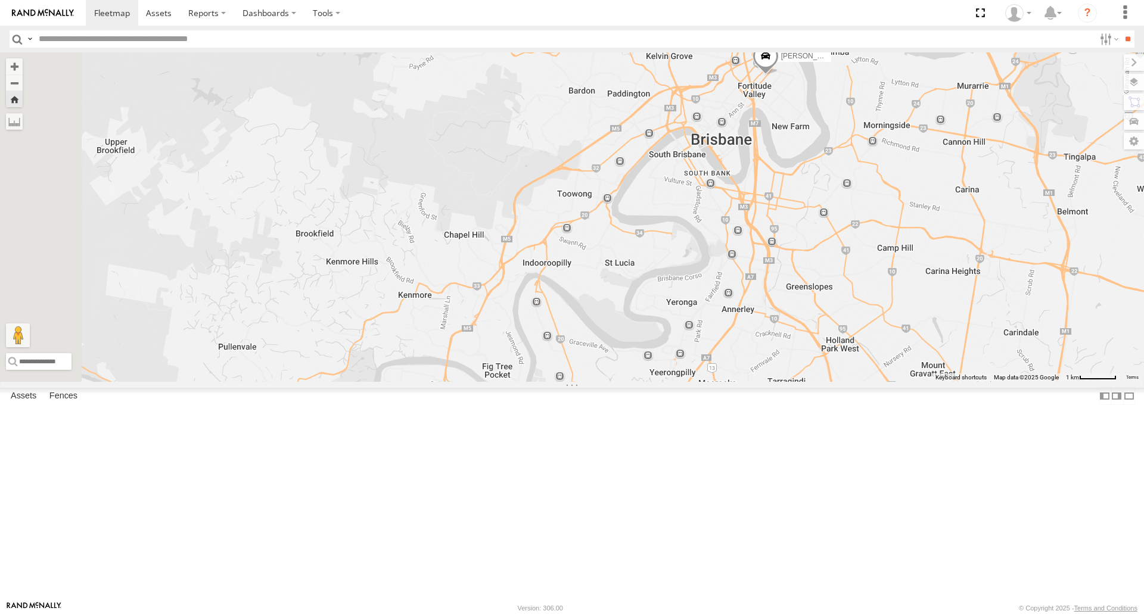
drag, startPoint x: 764, startPoint y: 245, endPoint x: 798, endPoint y: 84, distance: 164.5
click at [798, 84] on div "Spare - 350FB3 [PERSON_NAME] 019IP4 - Hilux [PERSON_NAME] - 571IW2 [PERSON_NAME…" at bounding box center [572, 216] width 1144 height 329
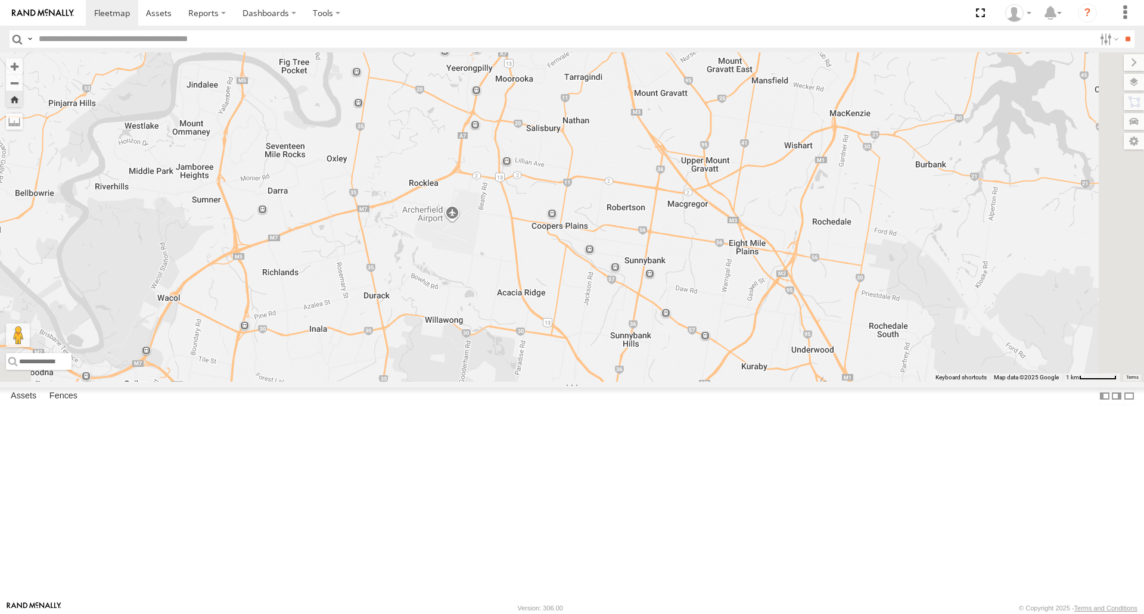
drag, startPoint x: 702, startPoint y: 282, endPoint x: 615, endPoint y: 125, distance: 179.4
click at [615, 125] on div "Spare - 350FB3 [PERSON_NAME] 019IP4 - Hilux [PERSON_NAME] - 571IW2 [PERSON_NAME…" at bounding box center [572, 216] width 1144 height 329
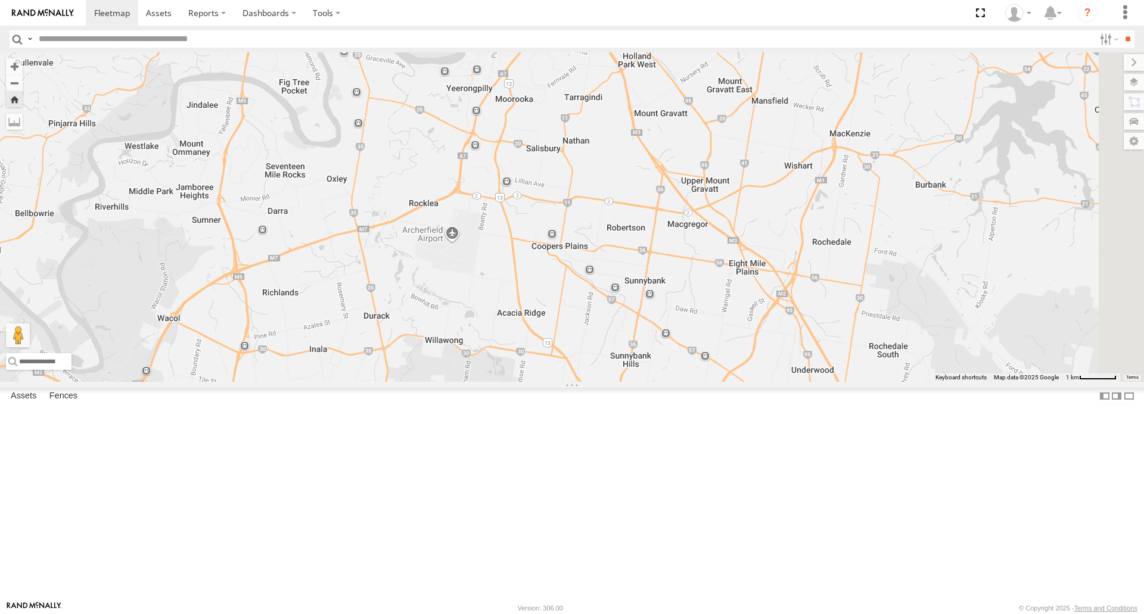
drag, startPoint x: 628, startPoint y: 239, endPoint x: 676, endPoint y: 303, distance: 79.1
click at [676, 303] on div "Spare - 350FB3 [PERSON_NAME] 019IP4 - Hilux [PERSON_NAME] - 571IW2 [PERSON_NAME…" at bounding box center [572, 216] width 1144 height 329
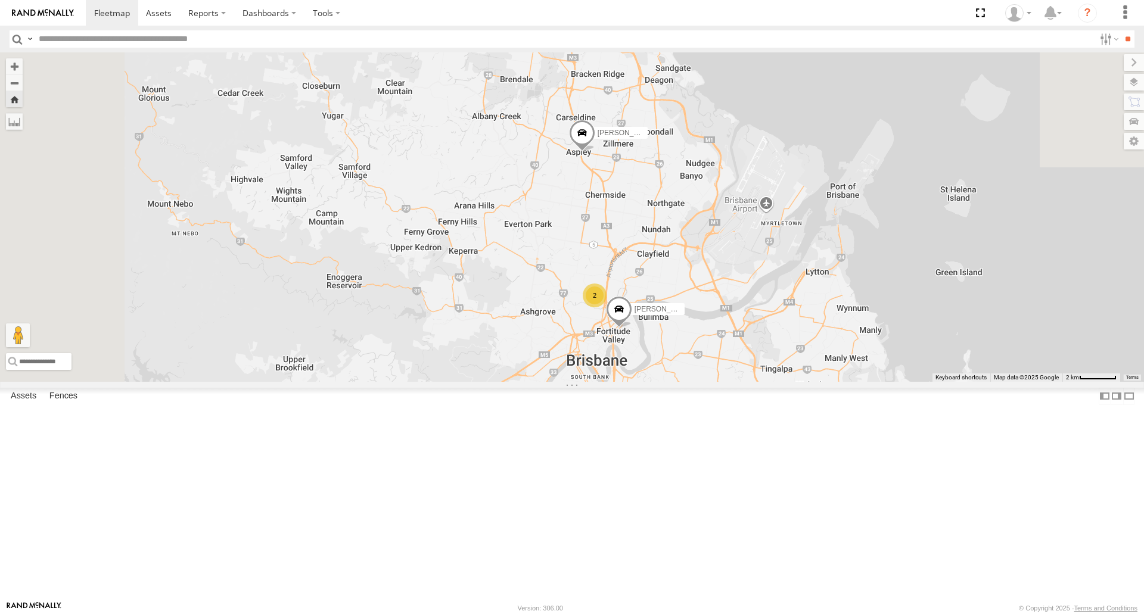
drag, startPoint x: 671, startPoint y: 301, endPoint x: 729, endPoint y: 552, distance: 257.3
click at [730, 381] on div "Spare - 350FB3 [PERSON_NAME] 019IP4 - Hilux [PERSON_NAME] - 571IW2 [PERSON_NAME…" at bounding box center [572, 216] width 1144 height 329
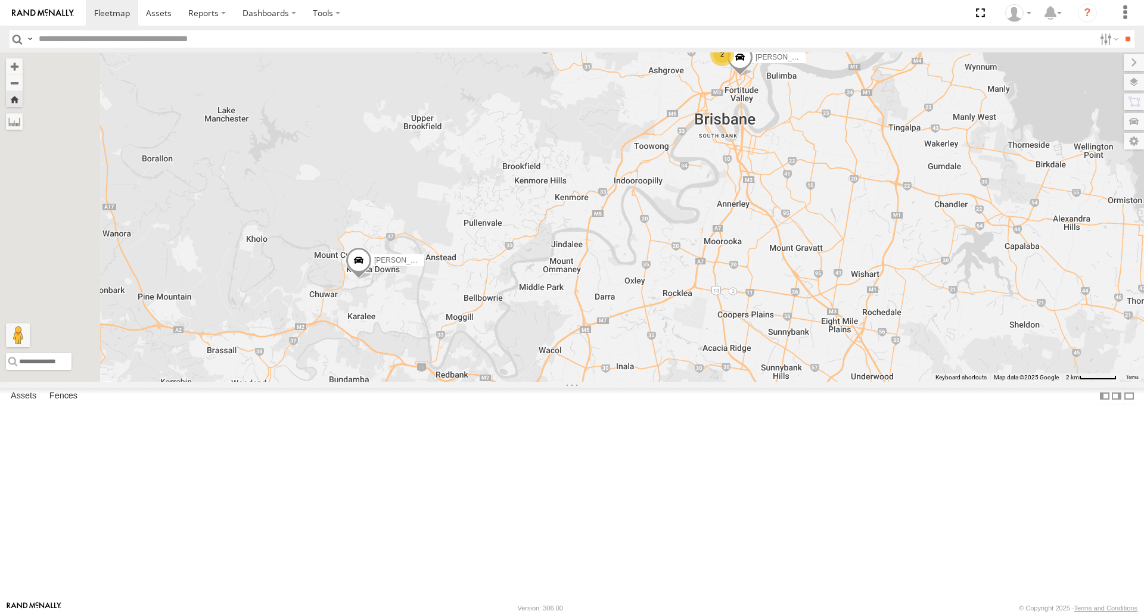
drag, startPoint x: 561, startPoint y: 307, endPoint x: 568, endPoint y: 301, distance: 8.9
click at [568, 300] on div "Spare - 350FB3 [PERSON_NAME] 019IP4 - Hilux [PERSON_NAME] - 571IW2 [PERSON_NAME…" at bounding box center [572, 216] width 1144 height 329
